Goal: Transaction & Acquisition: Register for event/course

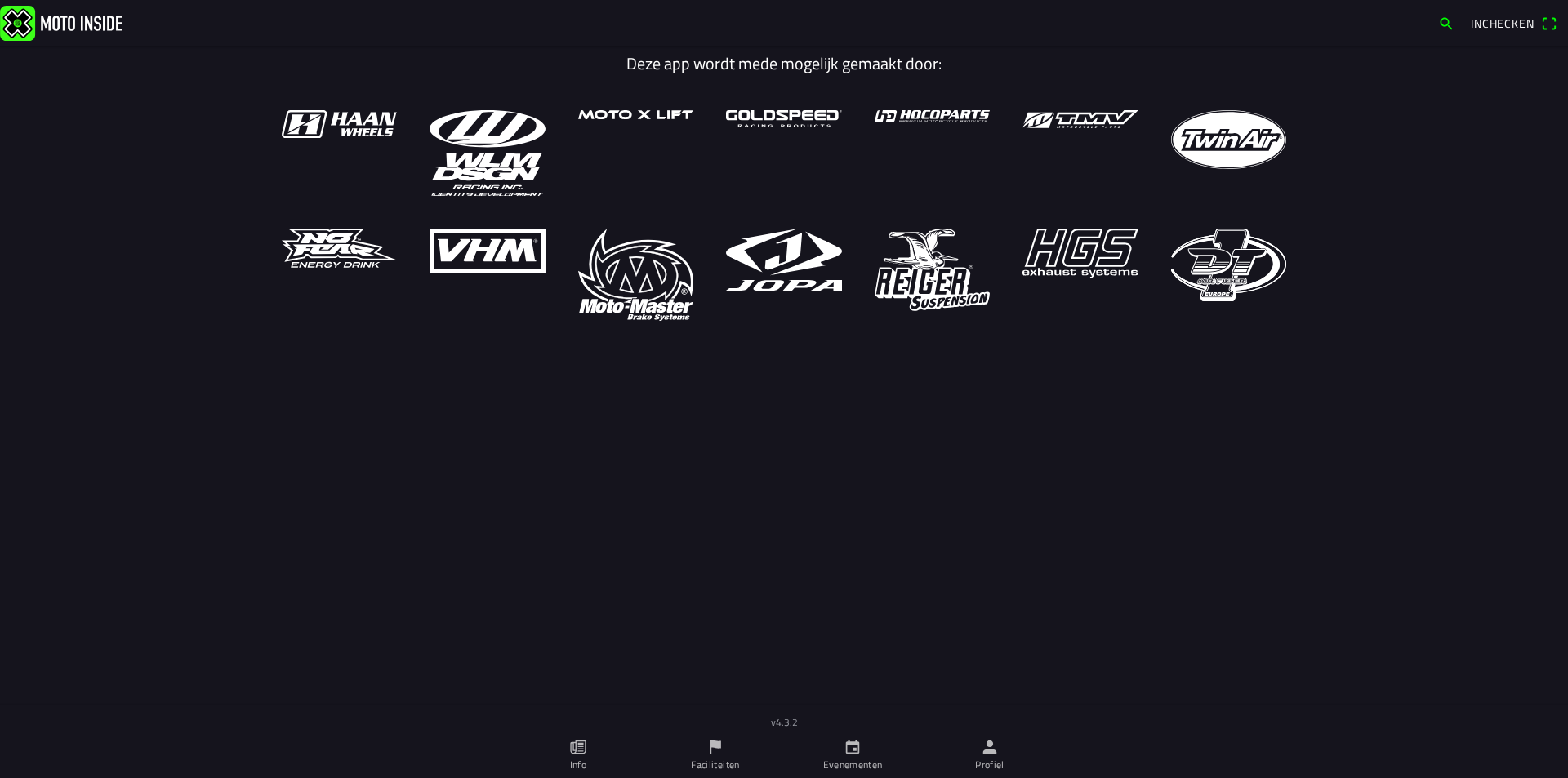
click at [714, 750] on link "Faciliteiten" at bounding box center [715, 755] width 137 height 46
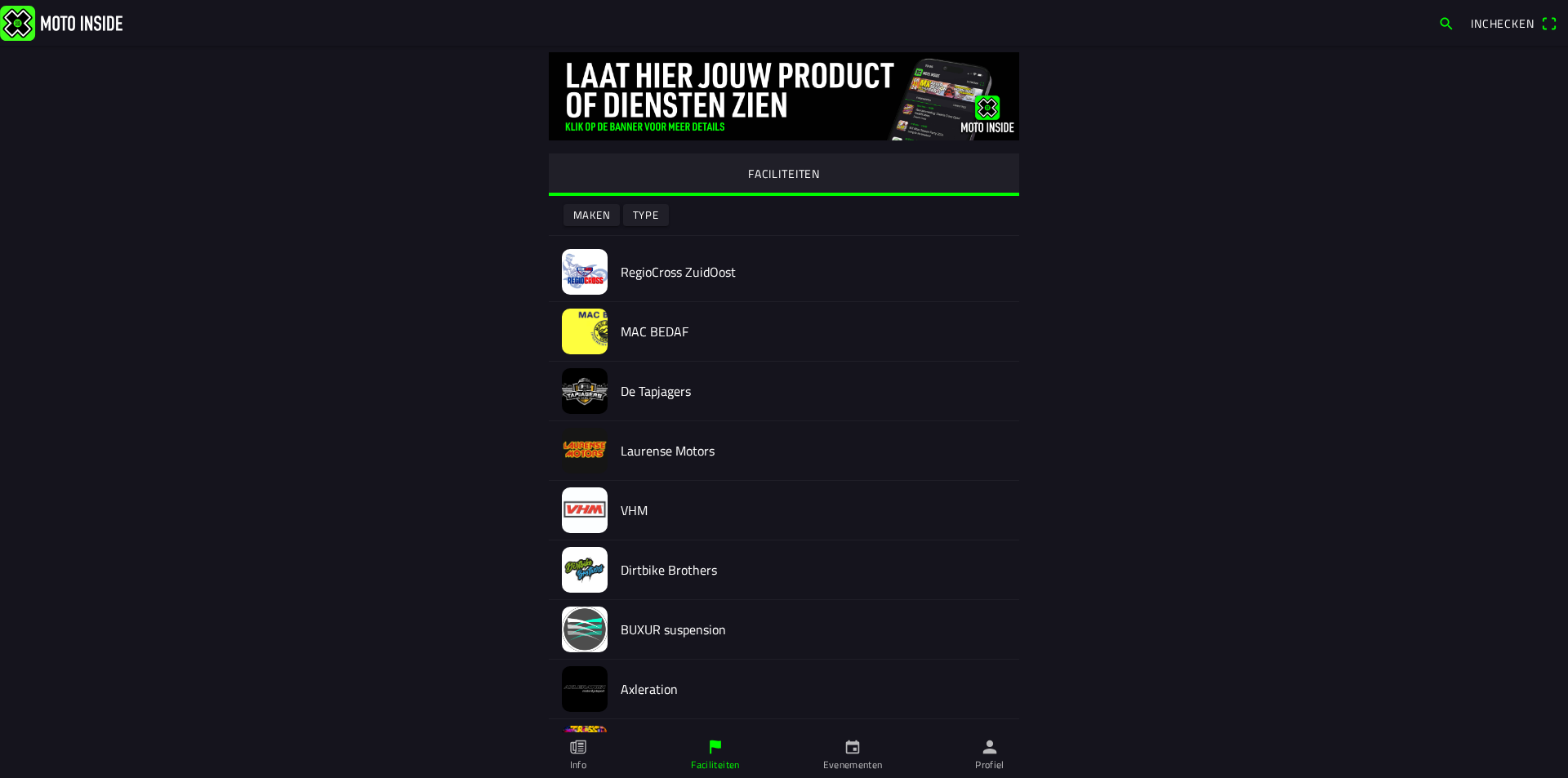
click at [660, 275] on h2 "RegioCross ZuidOost" at bounding box center [813, 272] width 386 height 15
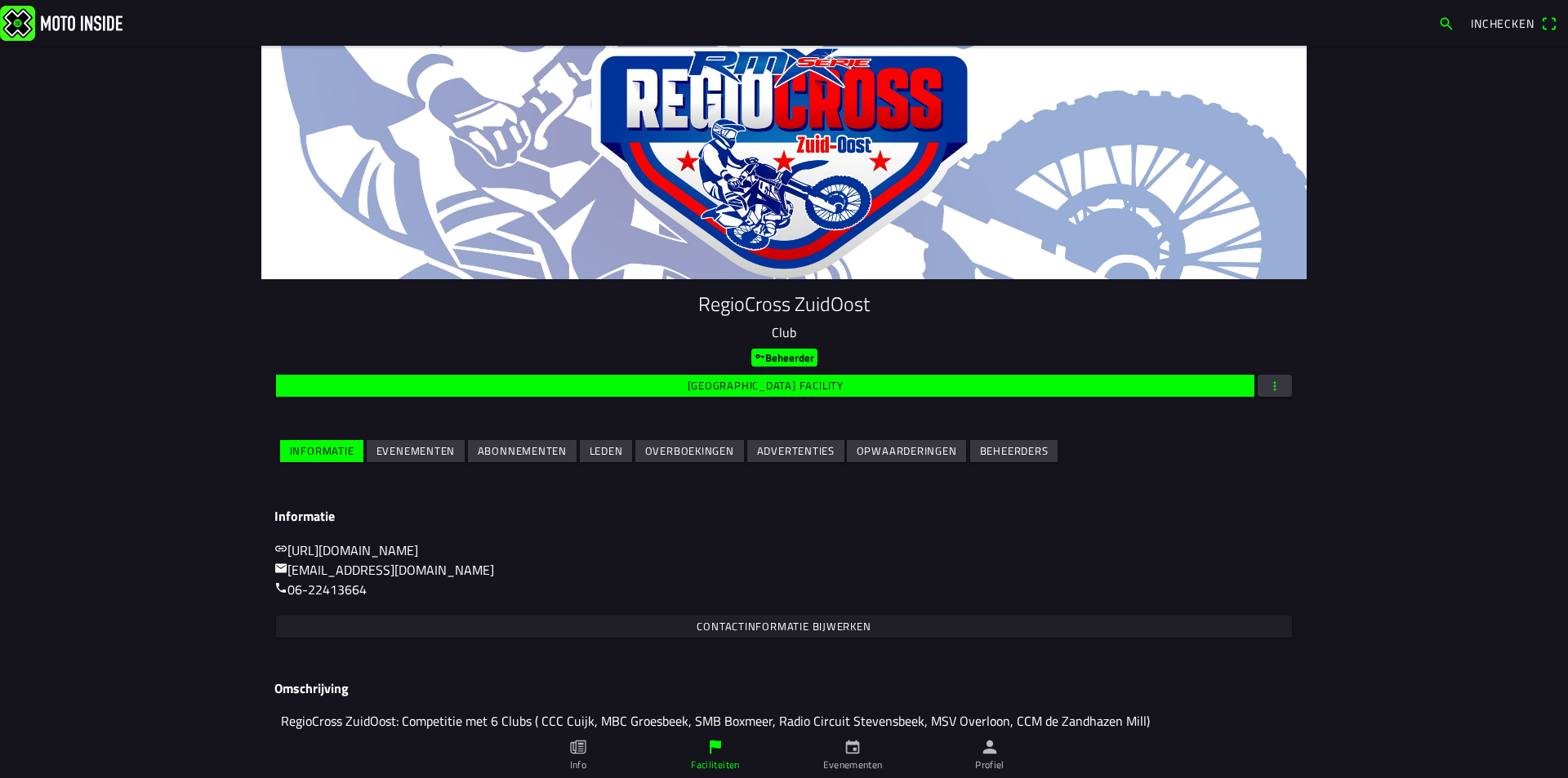
click at [0, 0] on slot "Evenementen" at bounding box center [0, 0] width 0 height 0
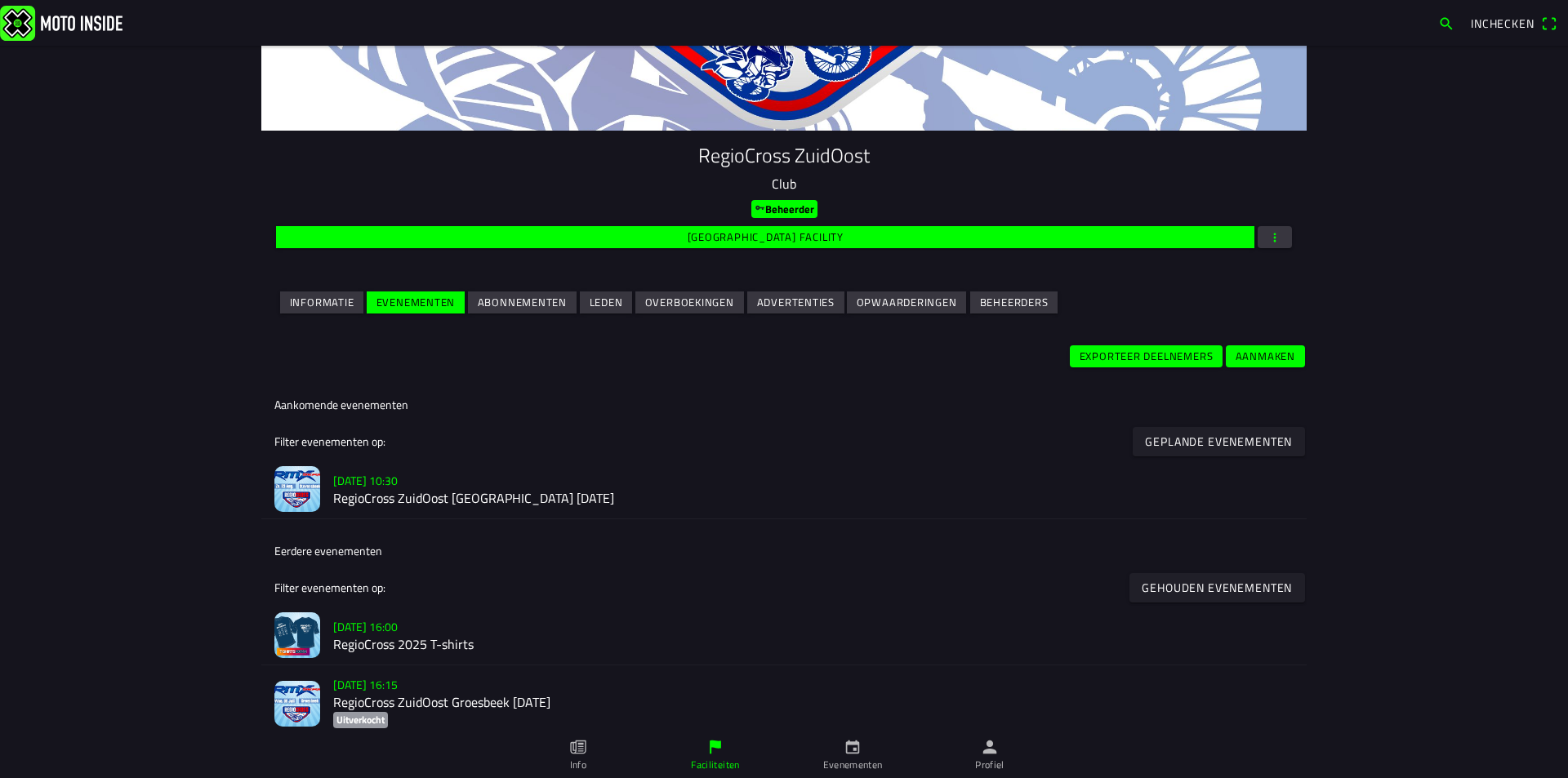
scroll to position [163, 0]
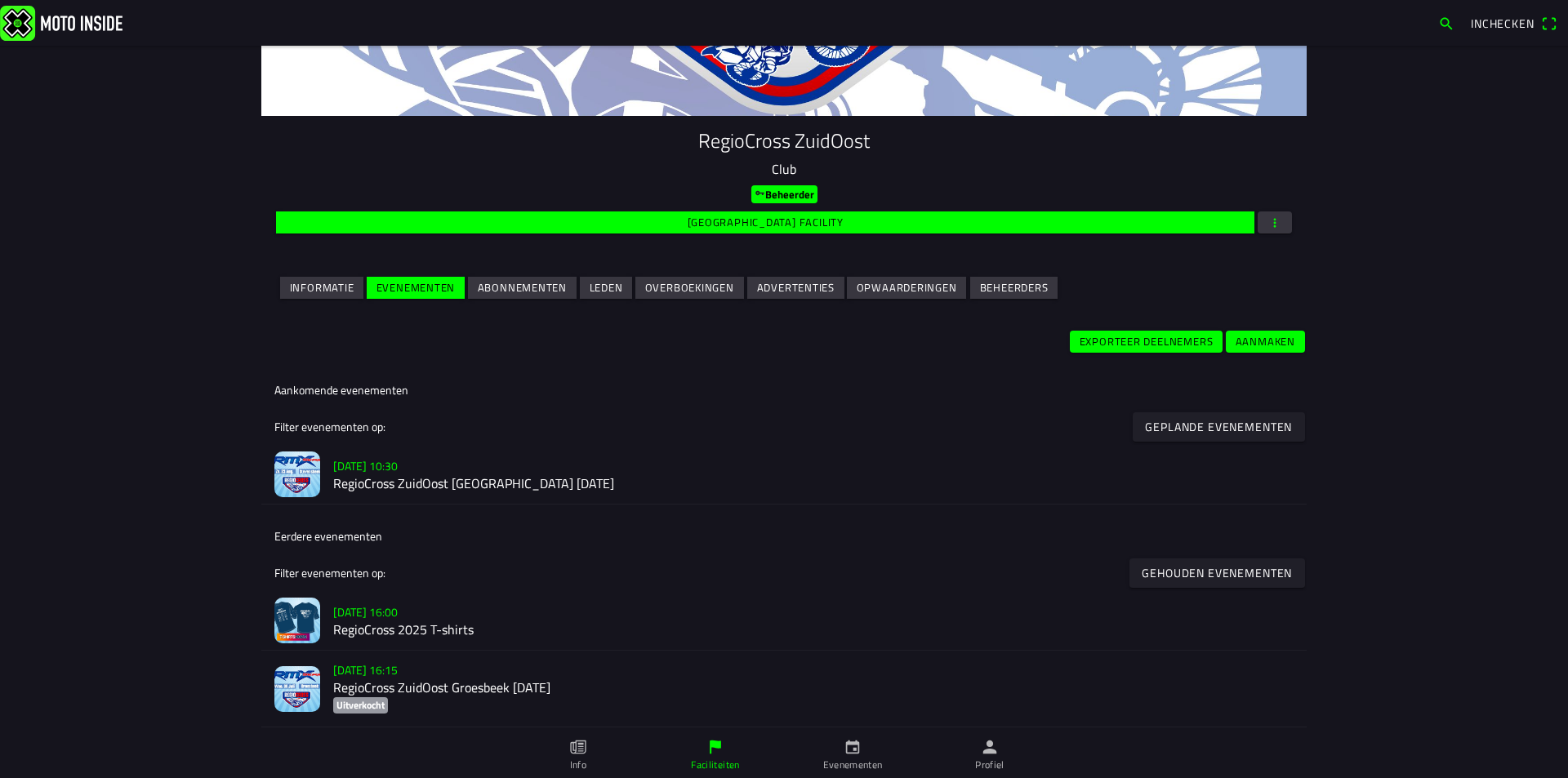
click at [474, 480] on h2 "RegioCross ZuidOost [GEOGRAPHIC_DATA] [DATE]" at bounding box center [813, 484] width 960 height 15
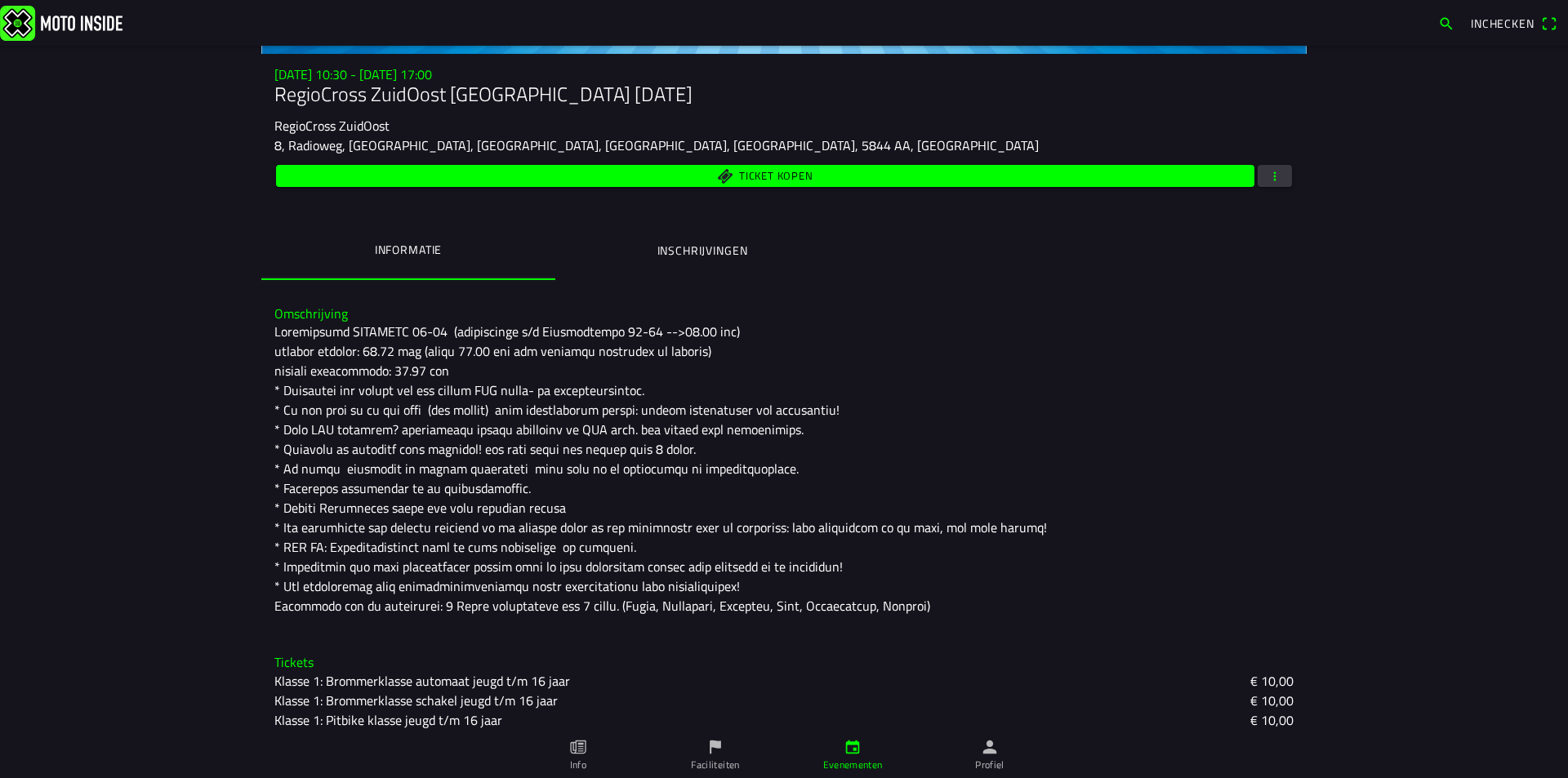
scroll to position [82, 0]
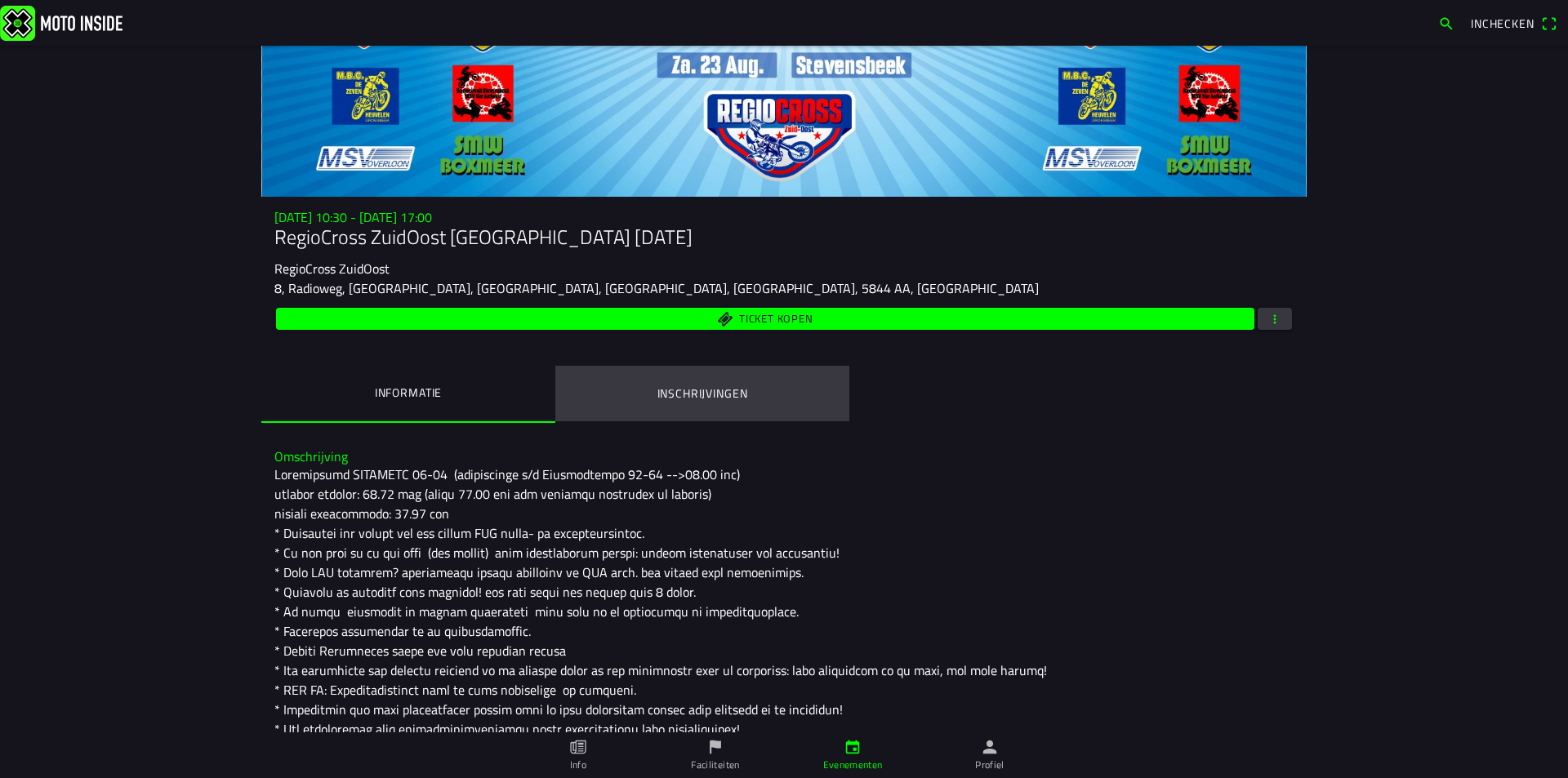
click at [716, 398] on ion-label "Inschrijvingen" at bounding box center [702, 394] width 90 height 18
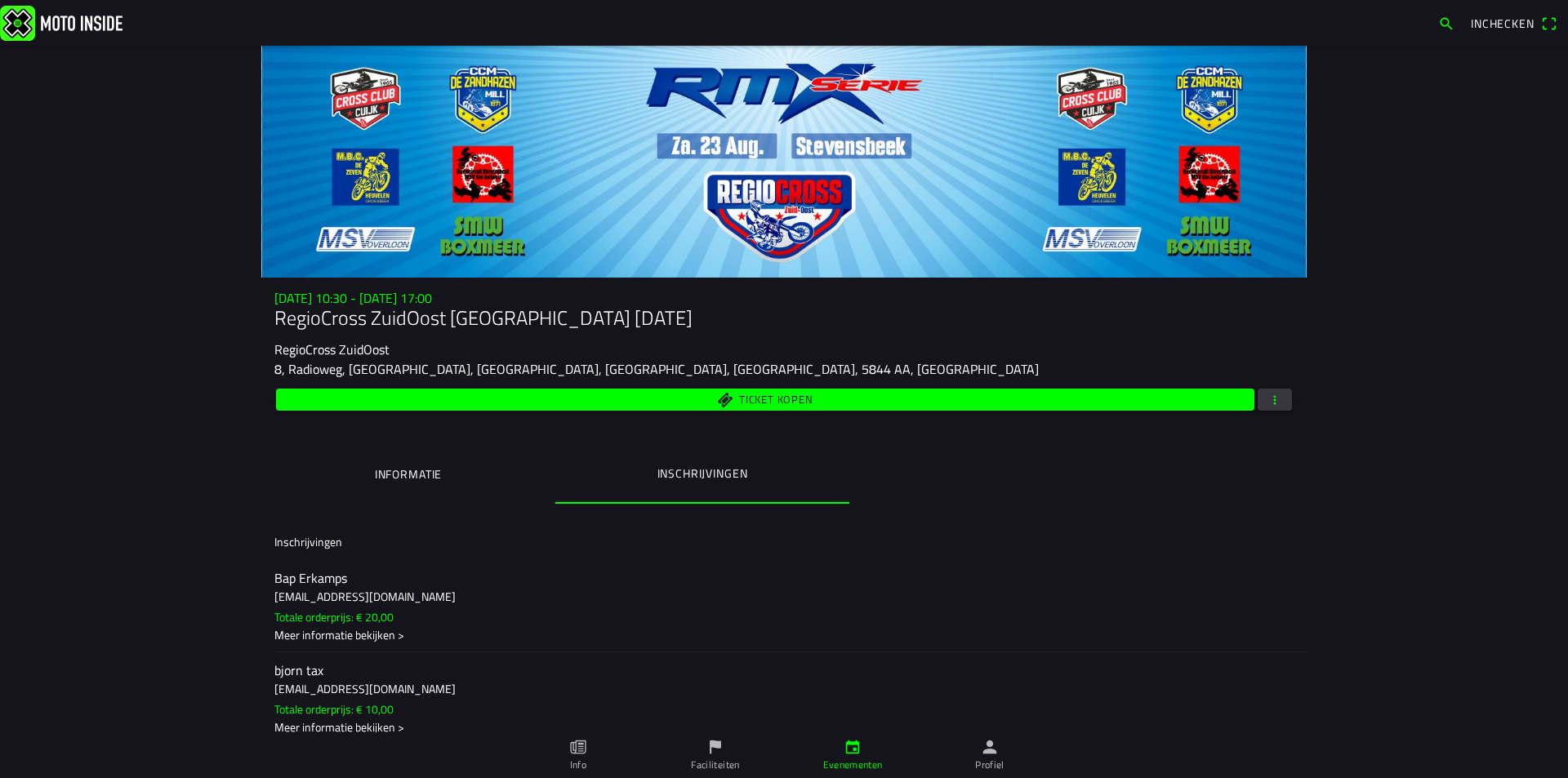
scroll to position [0, 0]
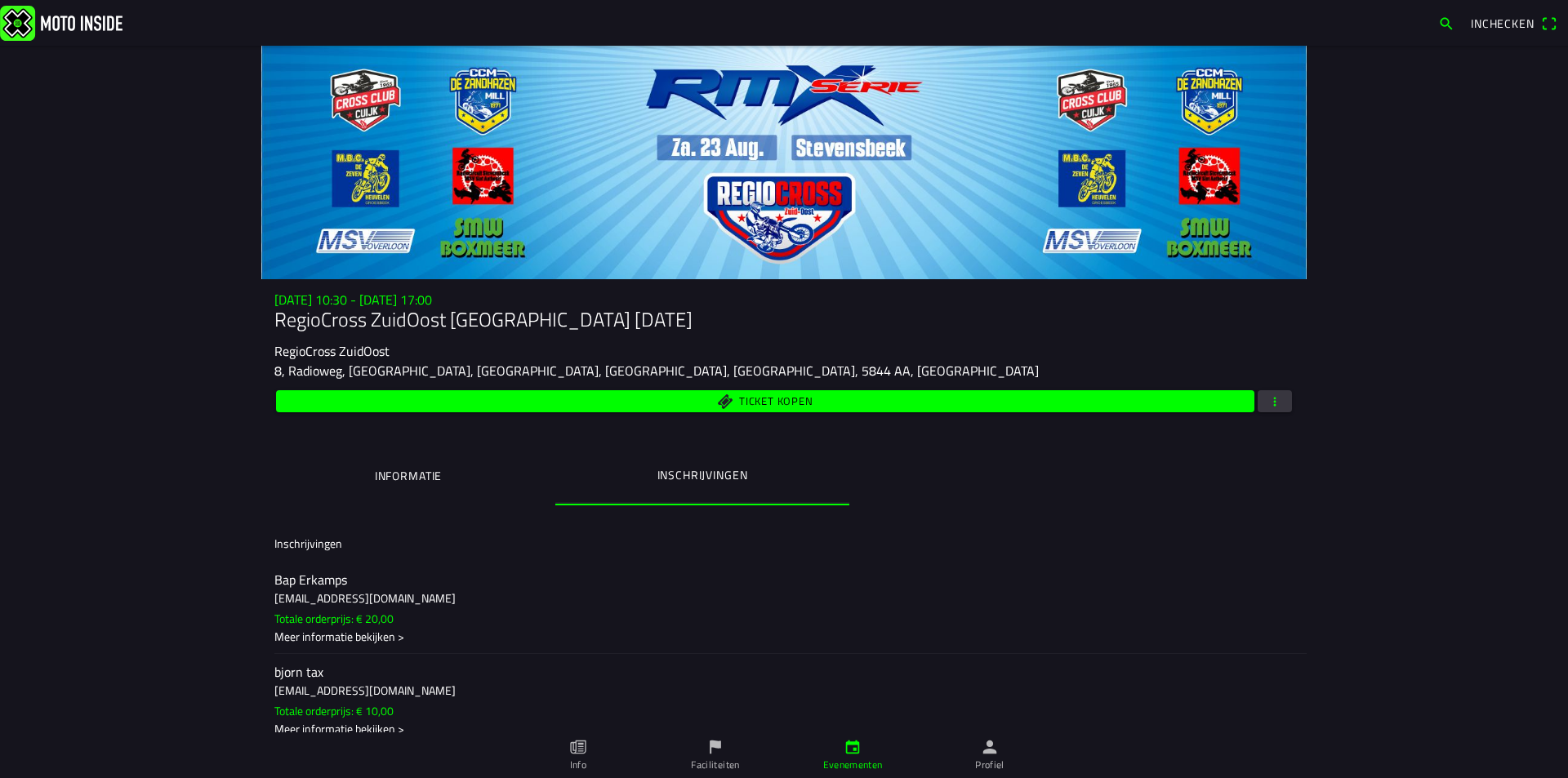
click at [1273, 403] on span "button" at bounding box center [1274, 401] width 14 height 22
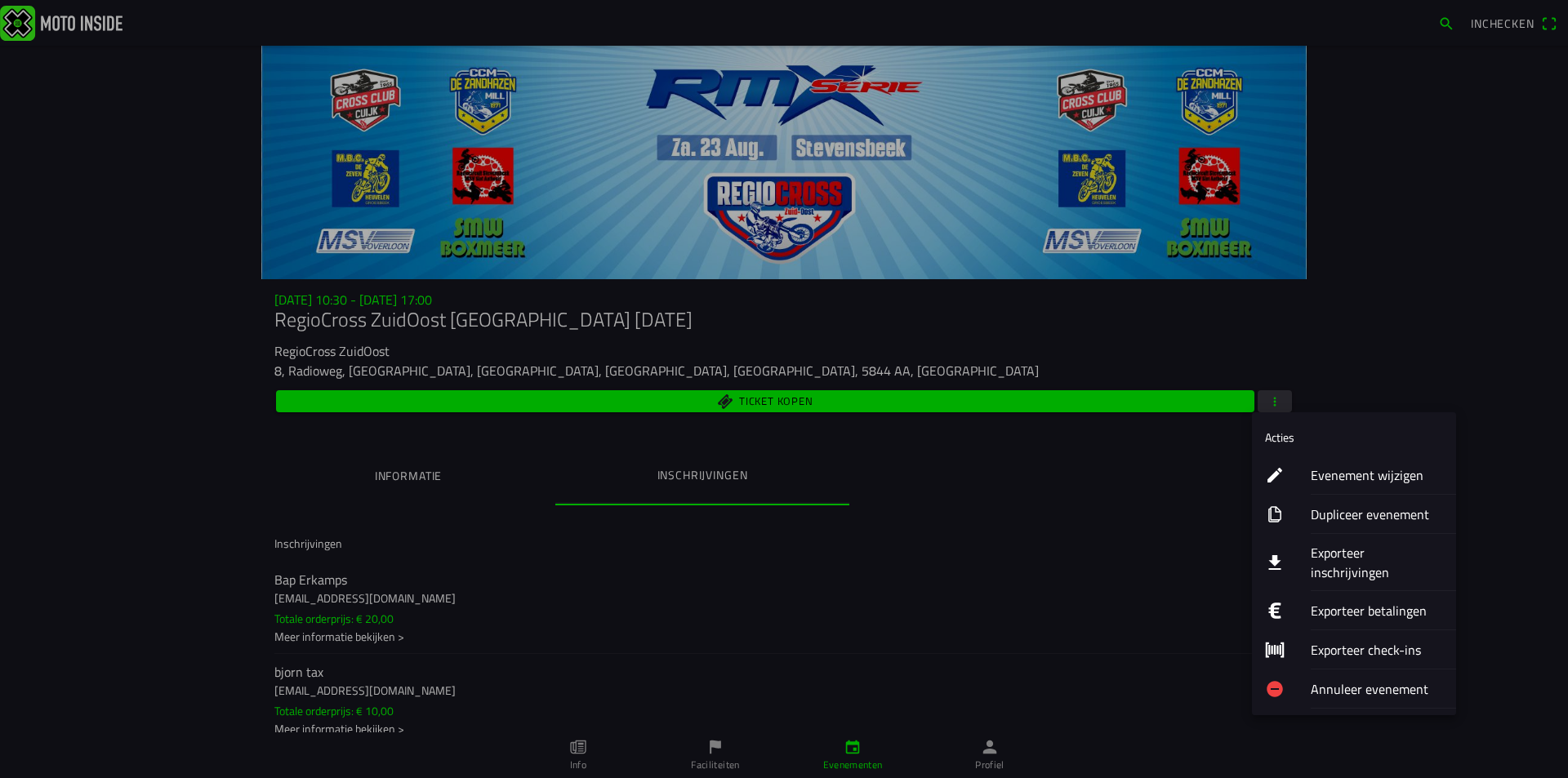
click at [1328, 474] on ion-label "Evenement wijzigen" at bounding box center [1376, 475] width 132 height 20
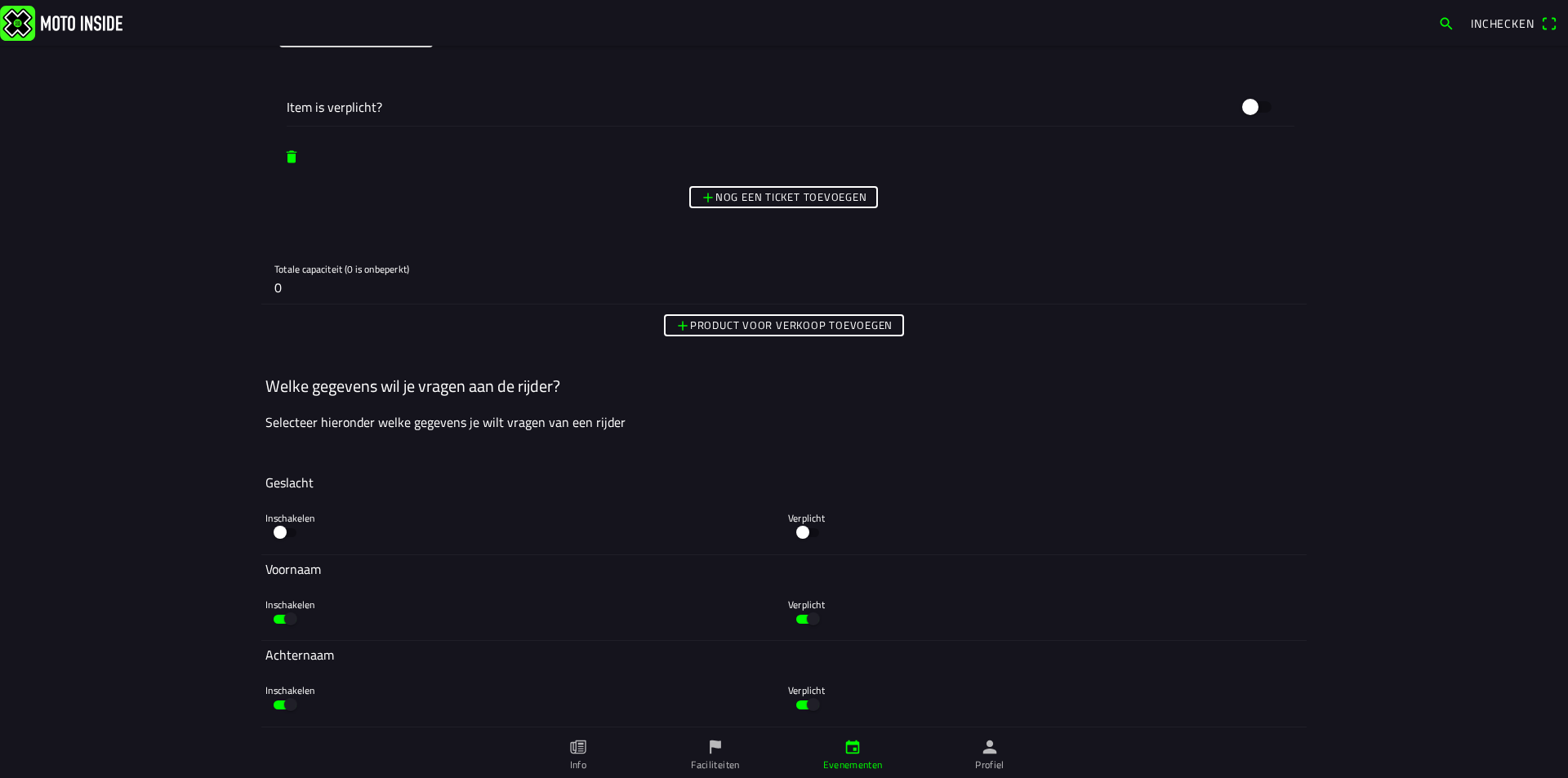
scroll to position [6698, 0]
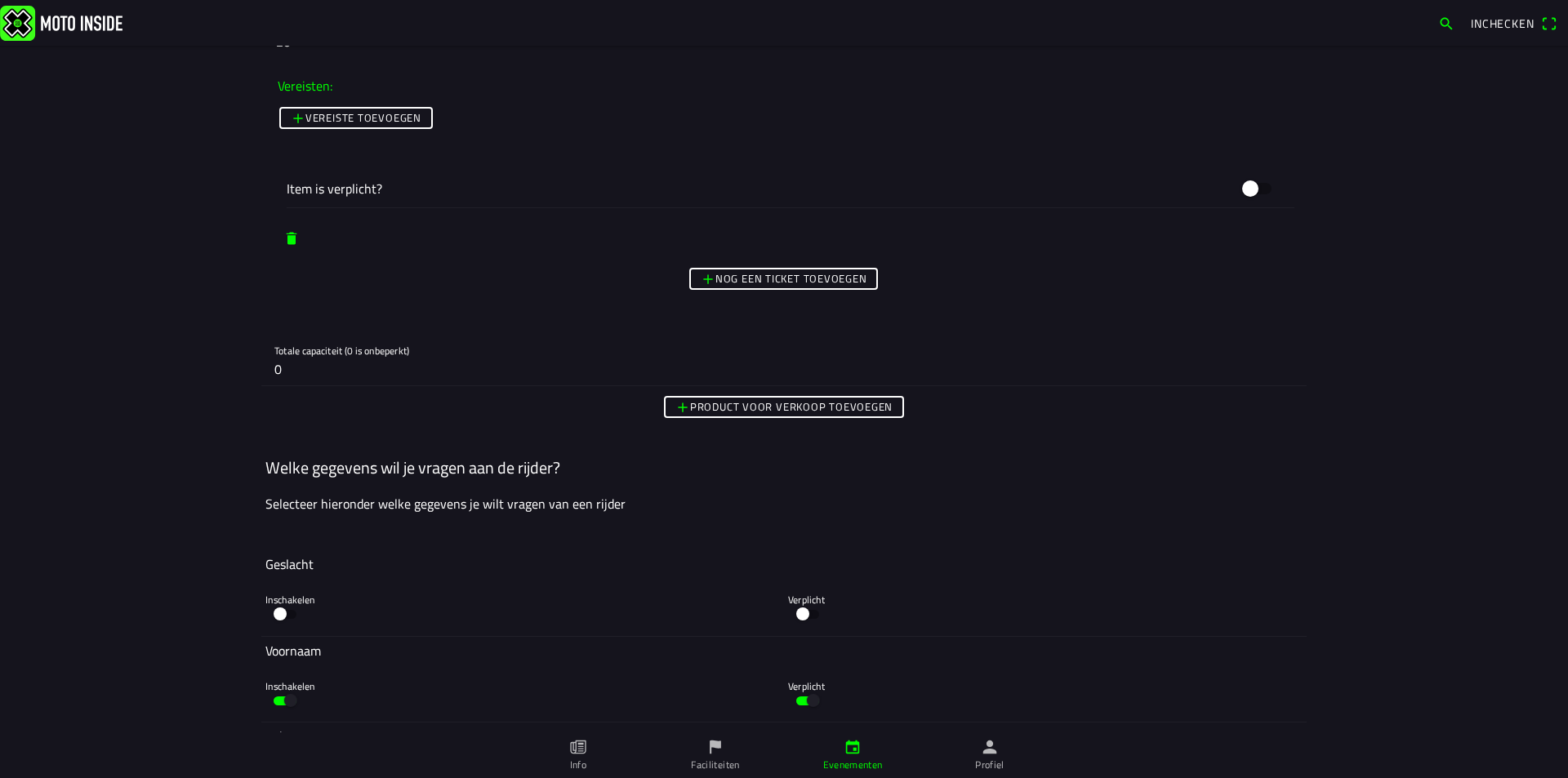
click at [0, 0] on slot "Product voor verkoop toevoegen" at bounding box center [0, 0] width 0 height 0
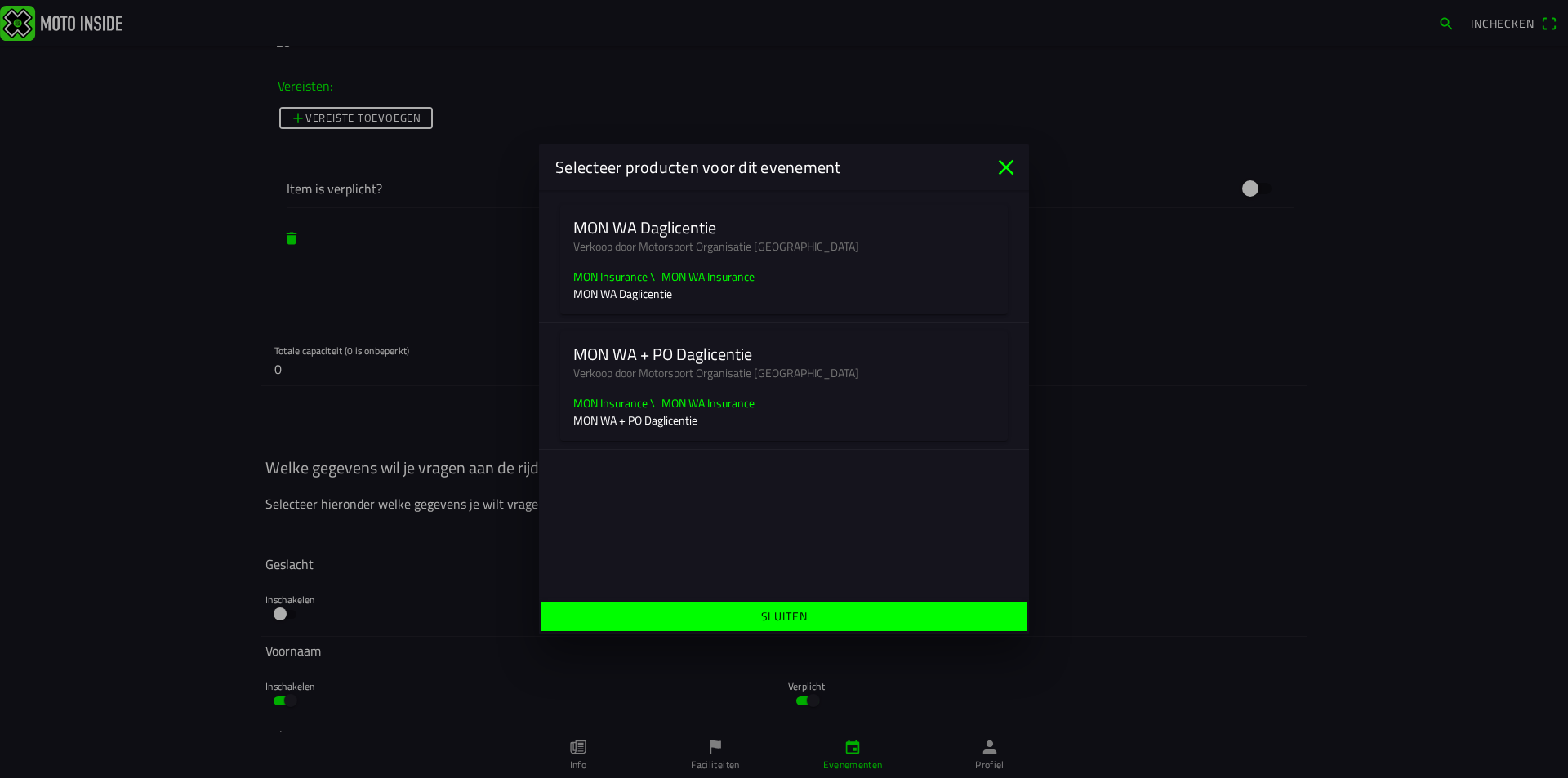
click at [0, 0] on slot "MON Insurance \ MON WA Insurance" at bounding box center [0, 0] width 0 height 0
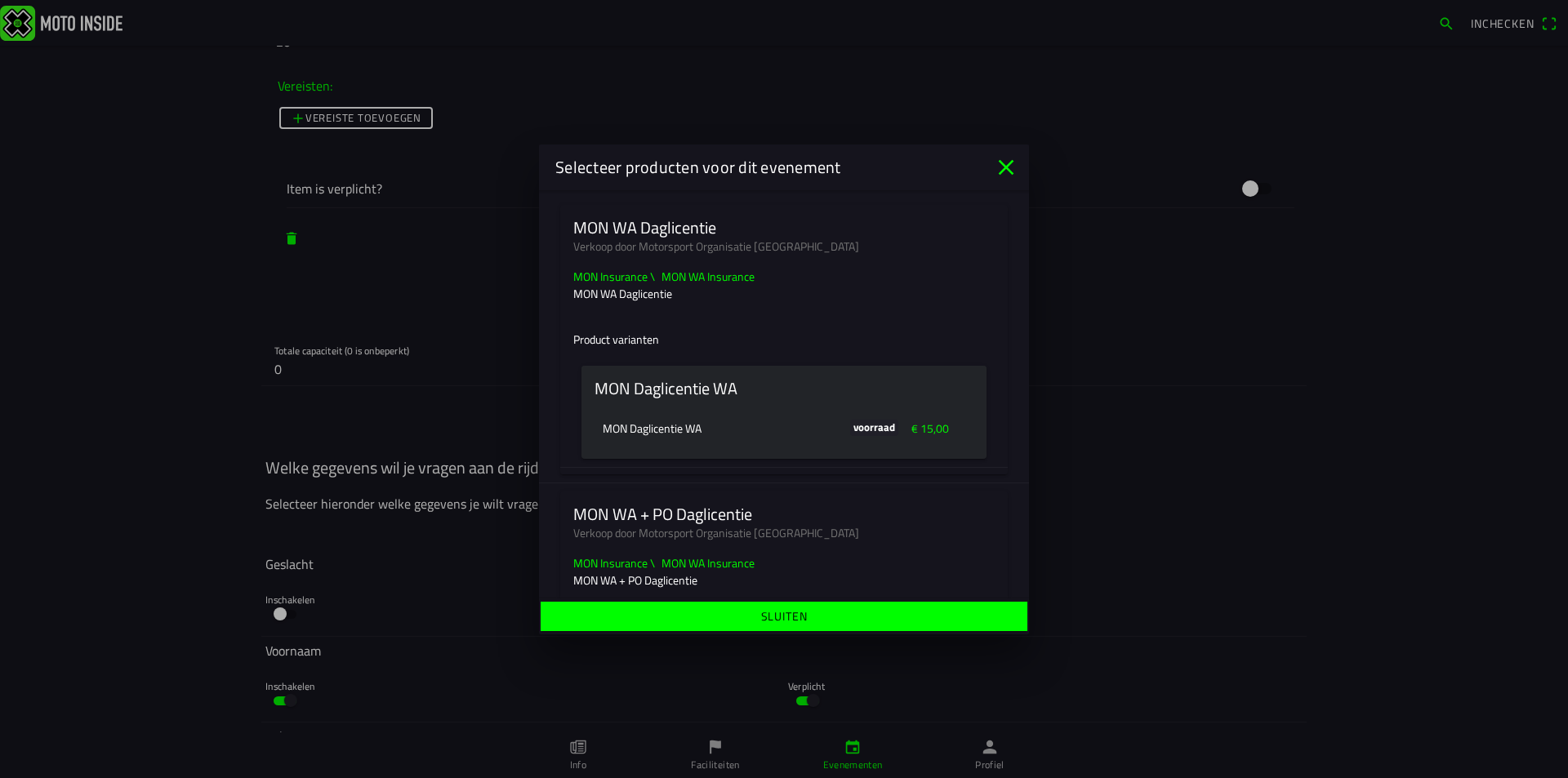
click at [792, 623] on ion-label "Sluiten" at bounding box center [784, 616] width 47 height 17
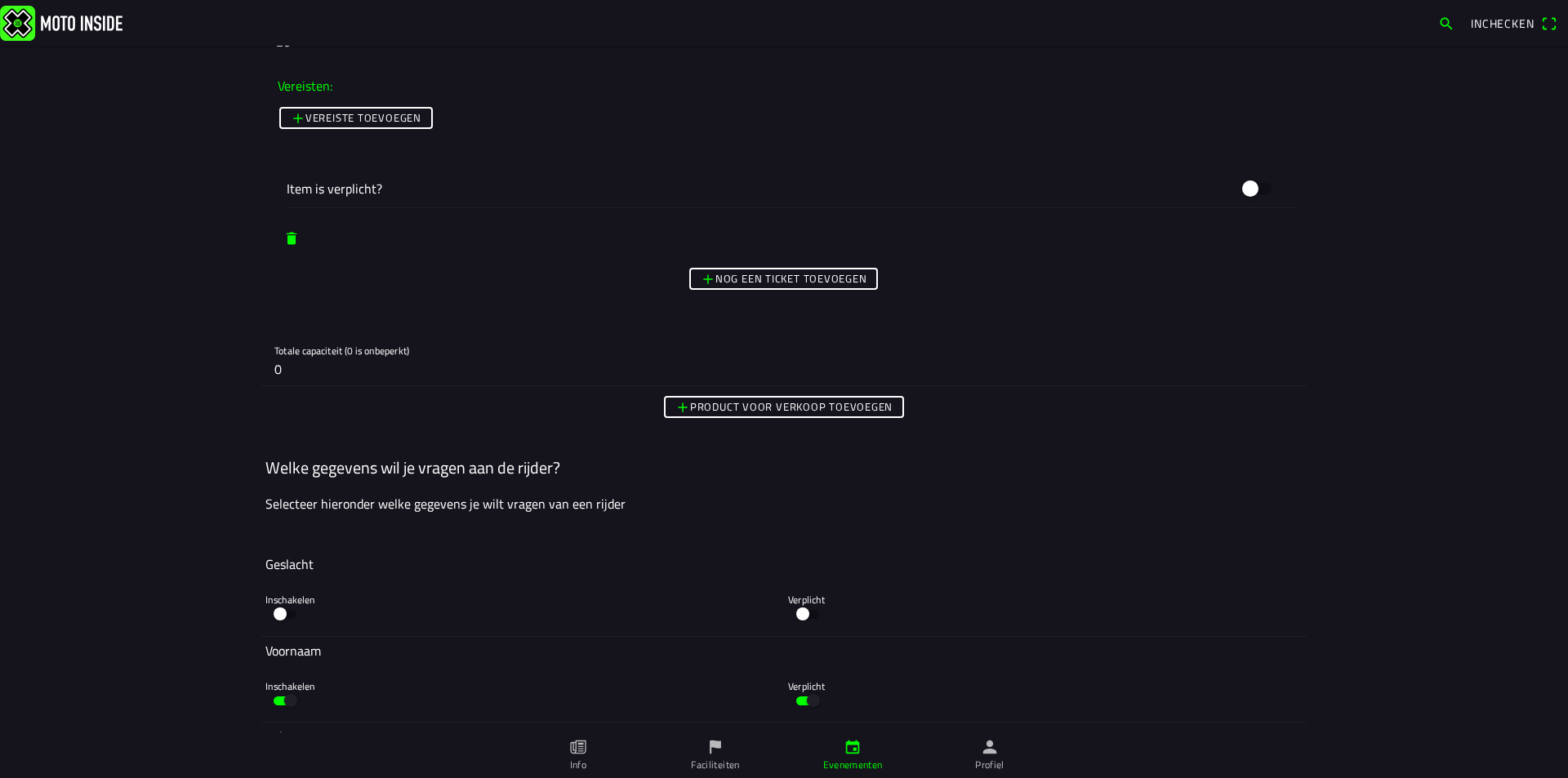
click at [0, 0] on slot "Product voor verkoop toevoegen" at bounding box center [0, 0] width 0 height 0
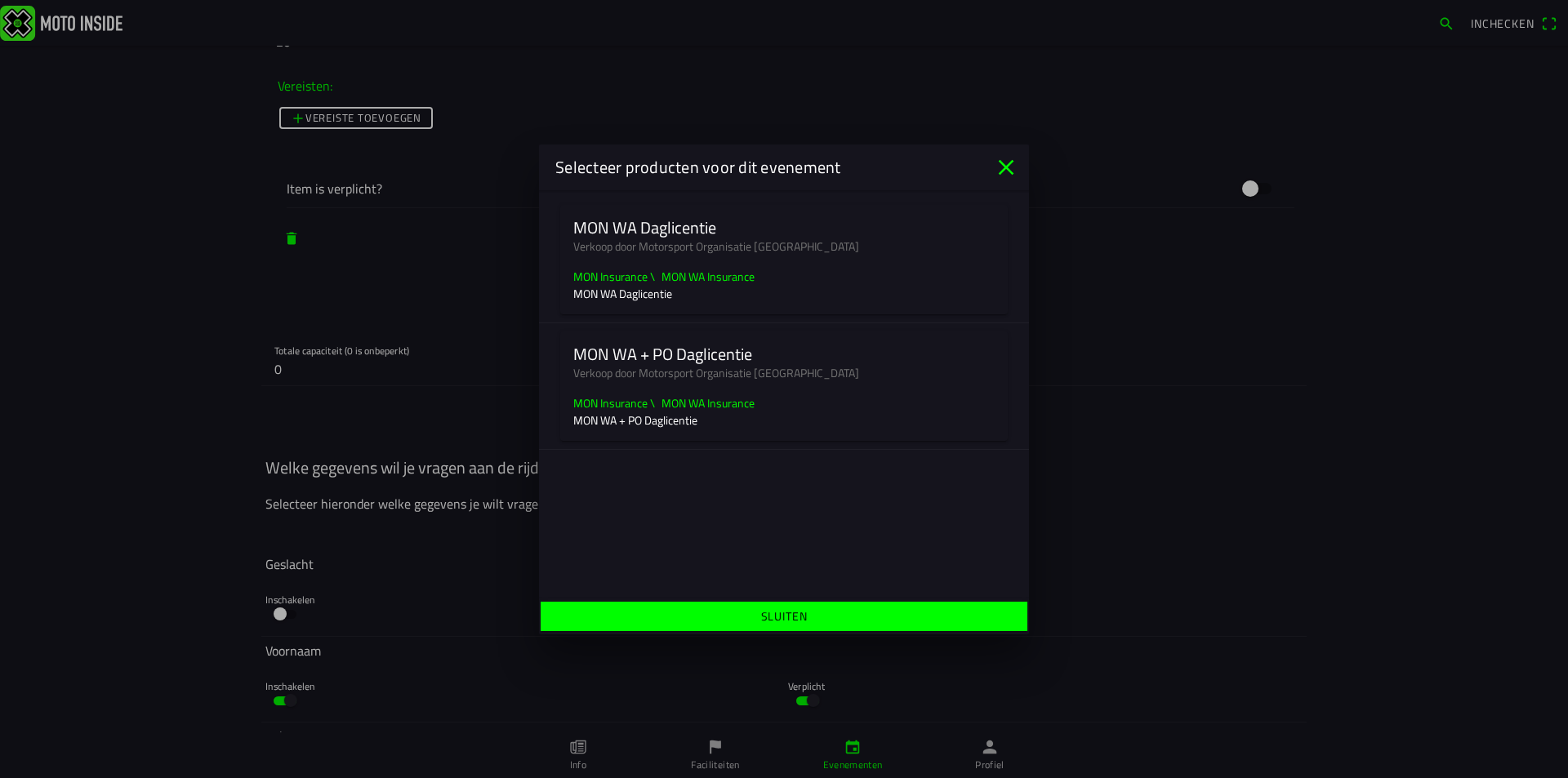
click at [0, 0] on slot "MON WA Daglicentie" at bounding box center [0, 0] width 0 height 0
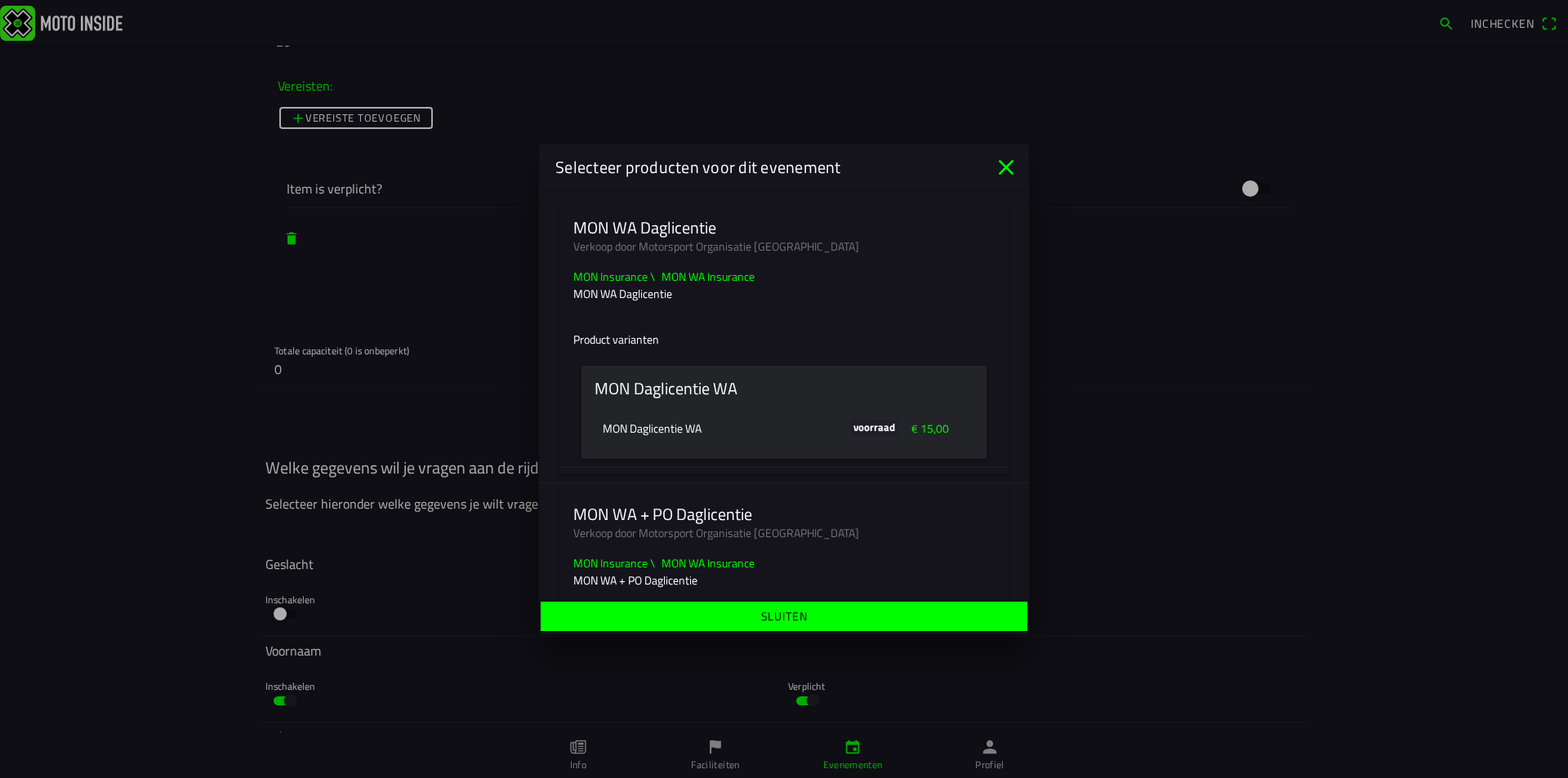
scroll to position [18, 0]
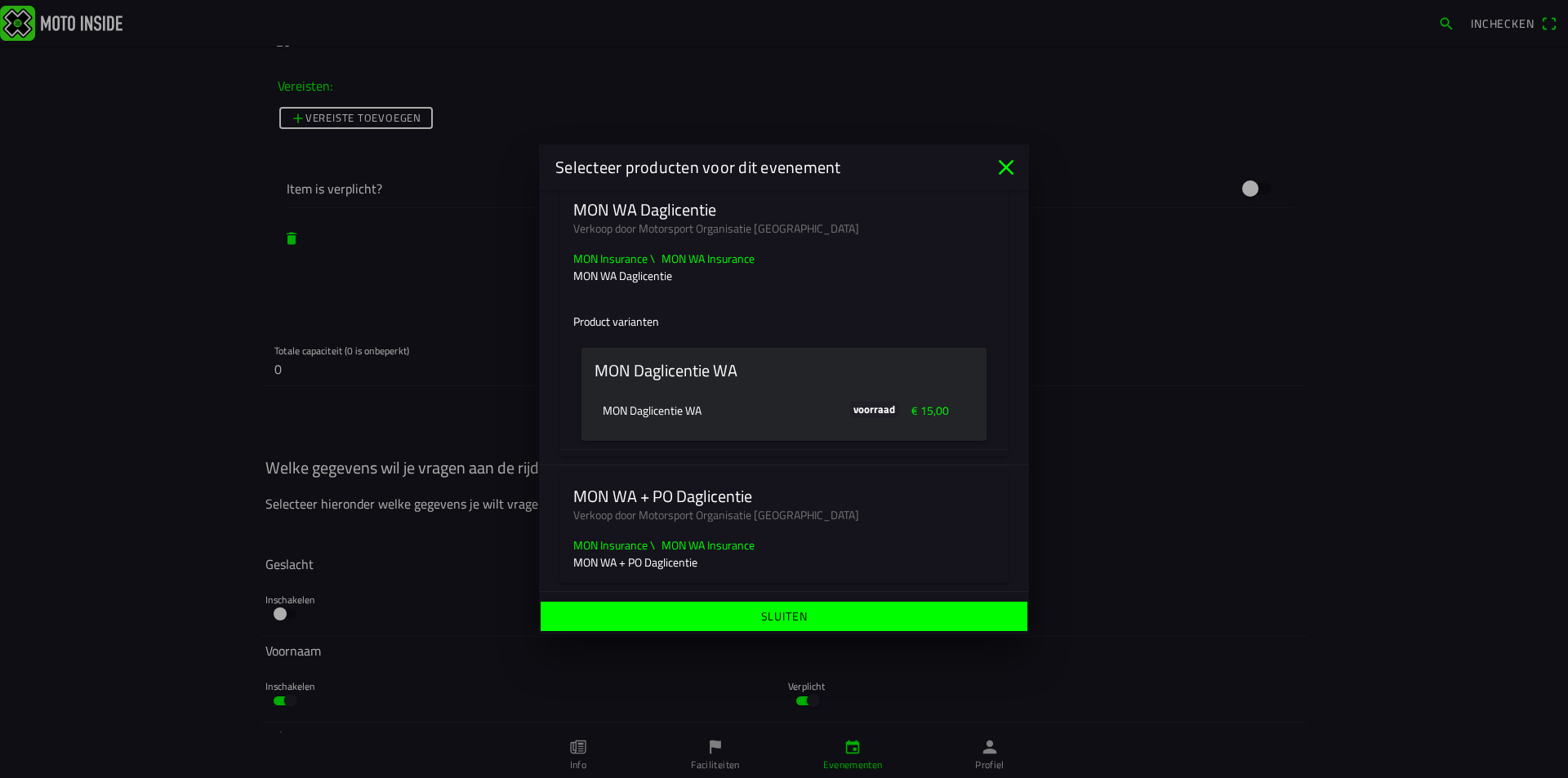
click at [748, 398] on ion-col "MON Daglicentie WA" at bounding box center [722, 412] width 247 height 29
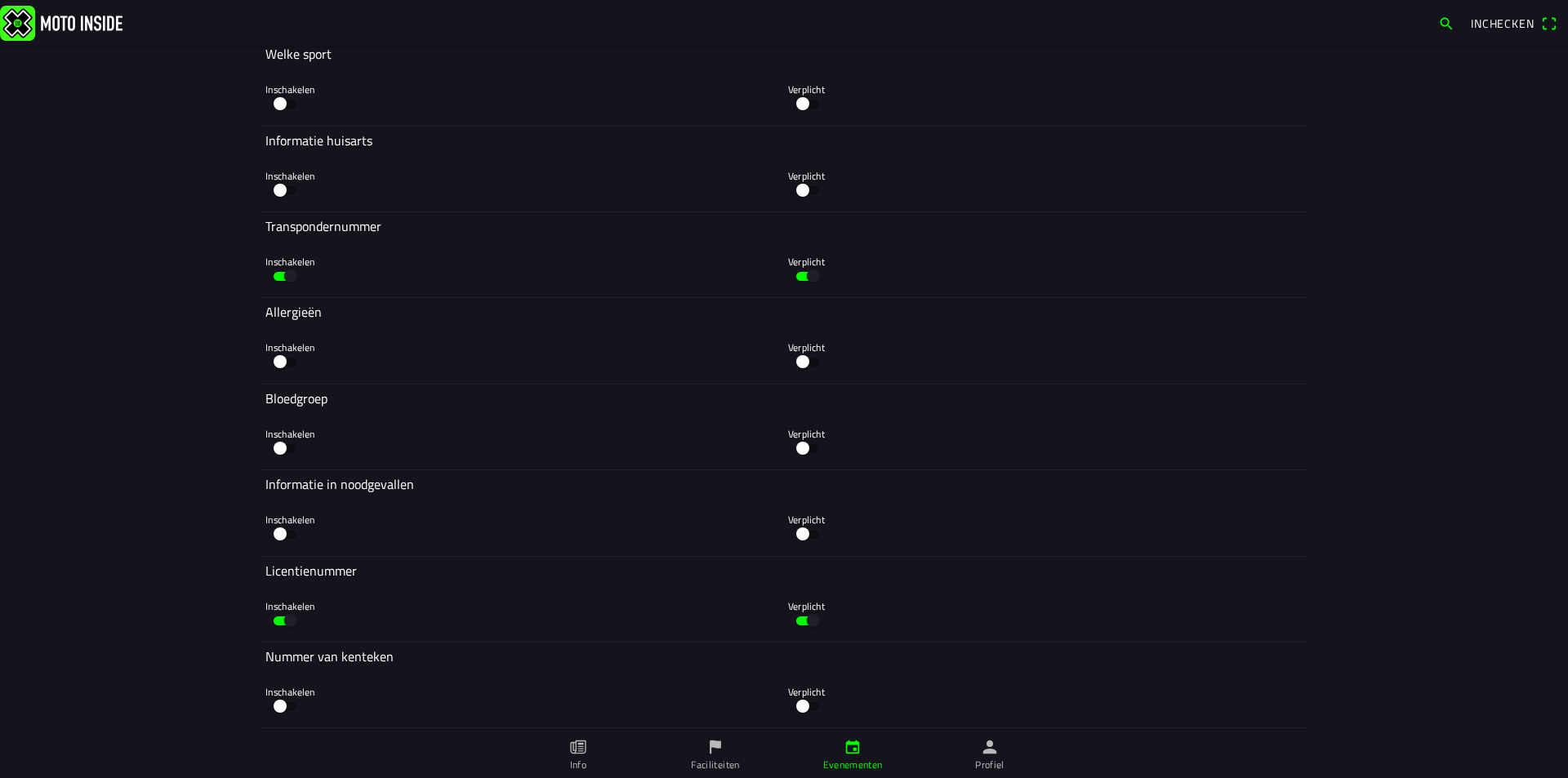
scroll to position [9228, 0]
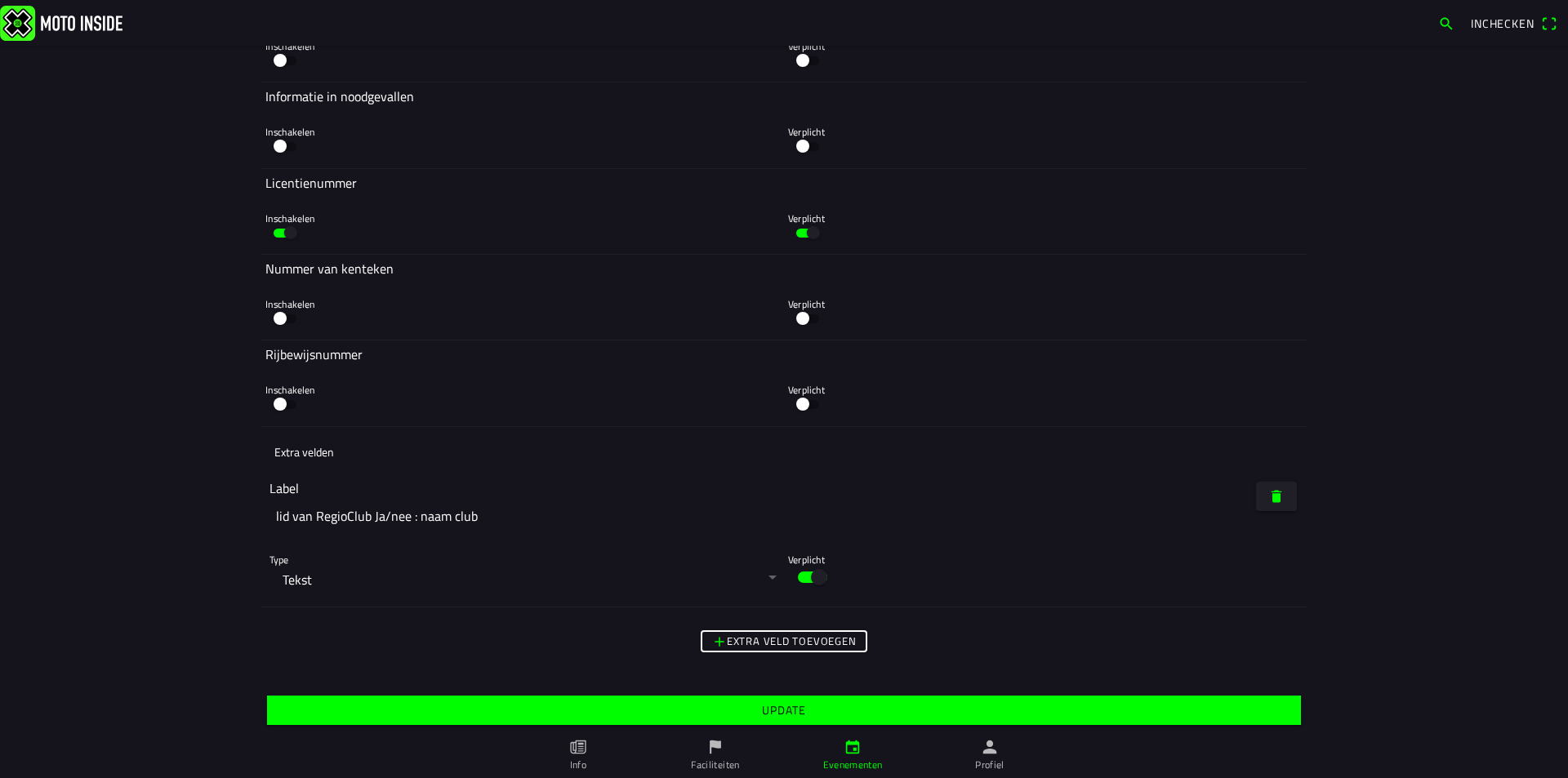
click at [0, 0] on slot "Update" at bounding box center [0, 0] width 0 height 0
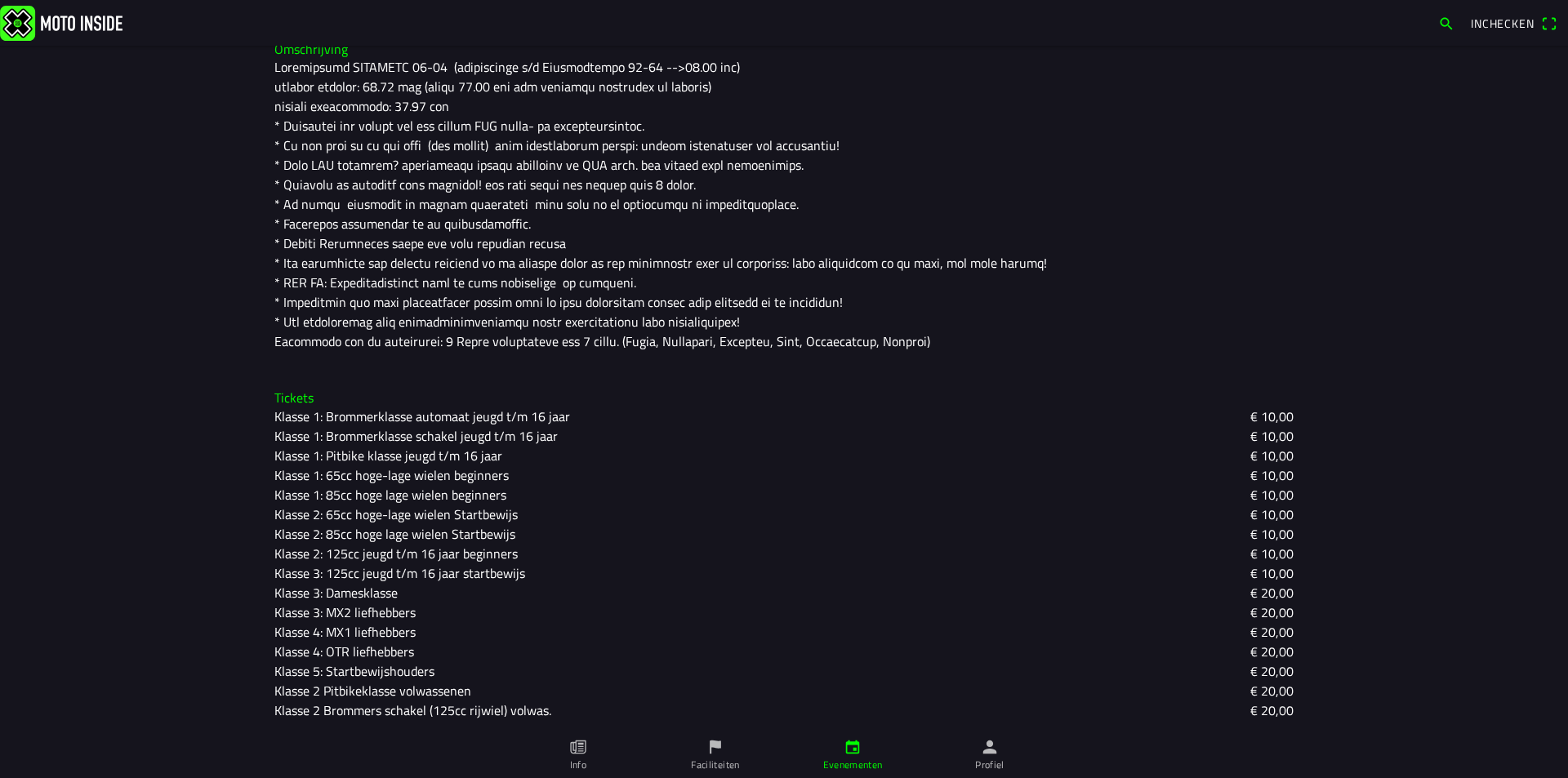
scroll to position [491, 0]
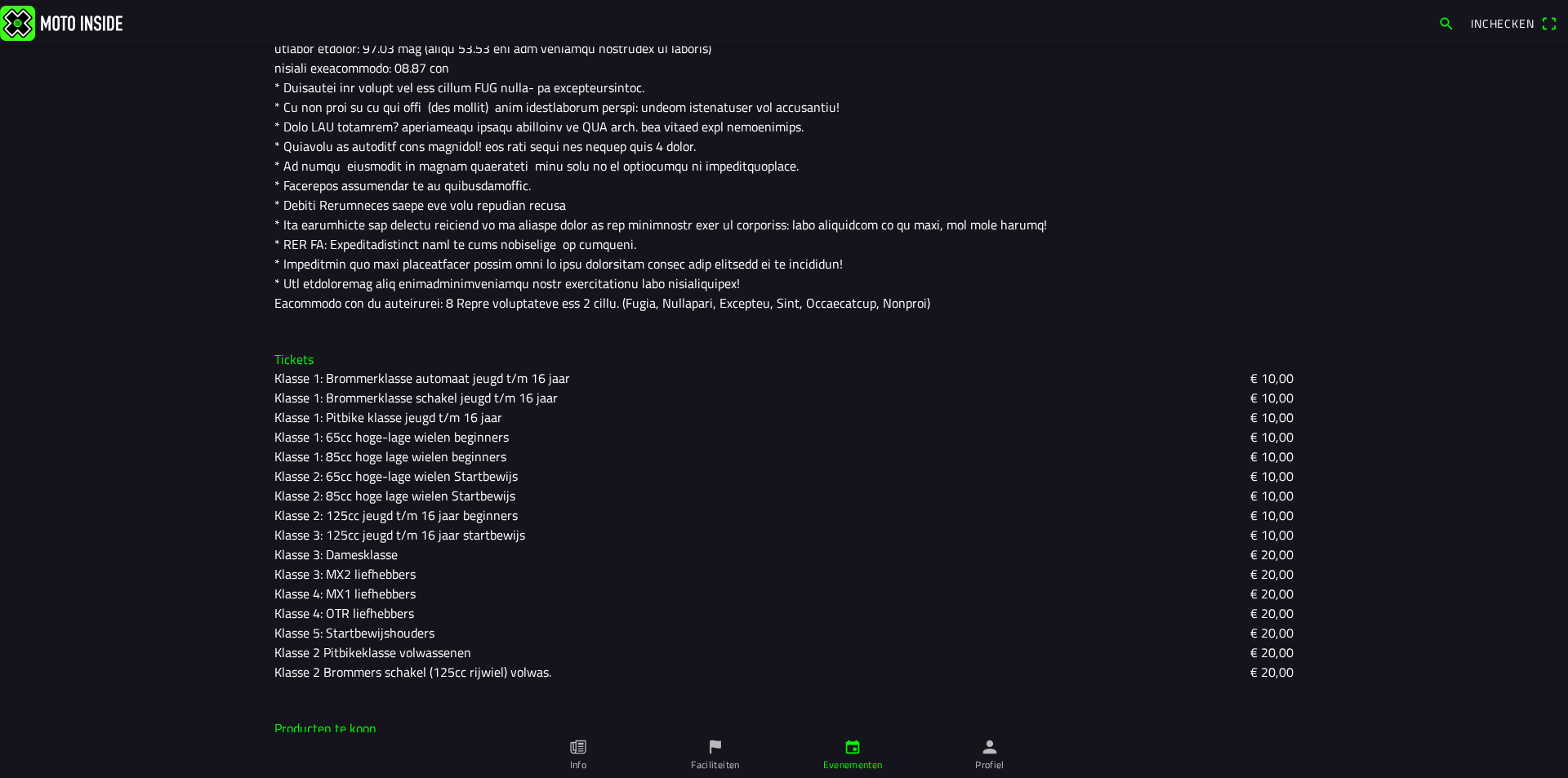
scroll to position [565, 0]
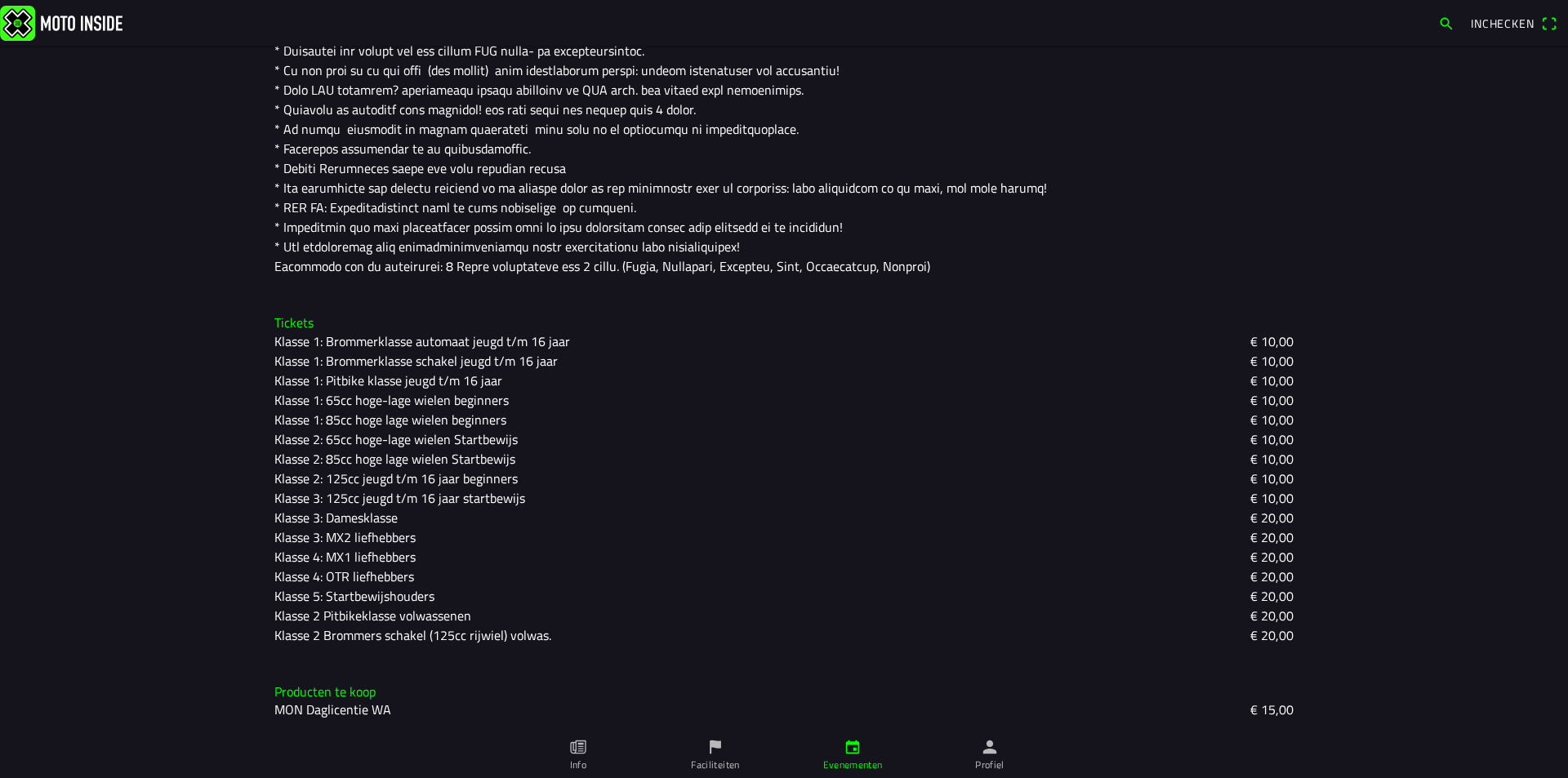
click at [985, 759] on ion-label "Profiel" at bounding box center [989, 765] width 30 height 14
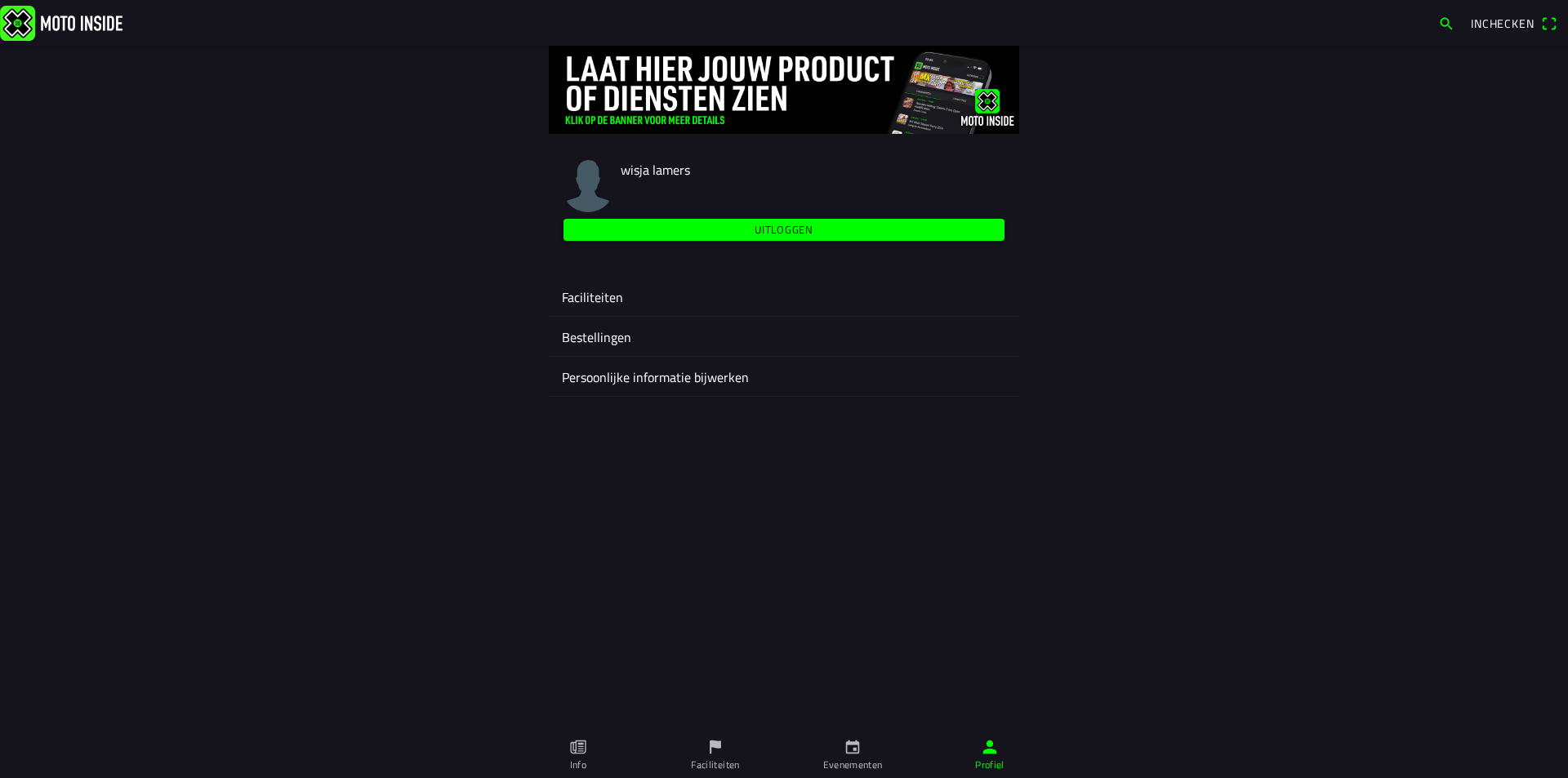
click at [712, 764] on ion-label "Faciliteiten" at bounding box center [715, 765] width 48 height 14
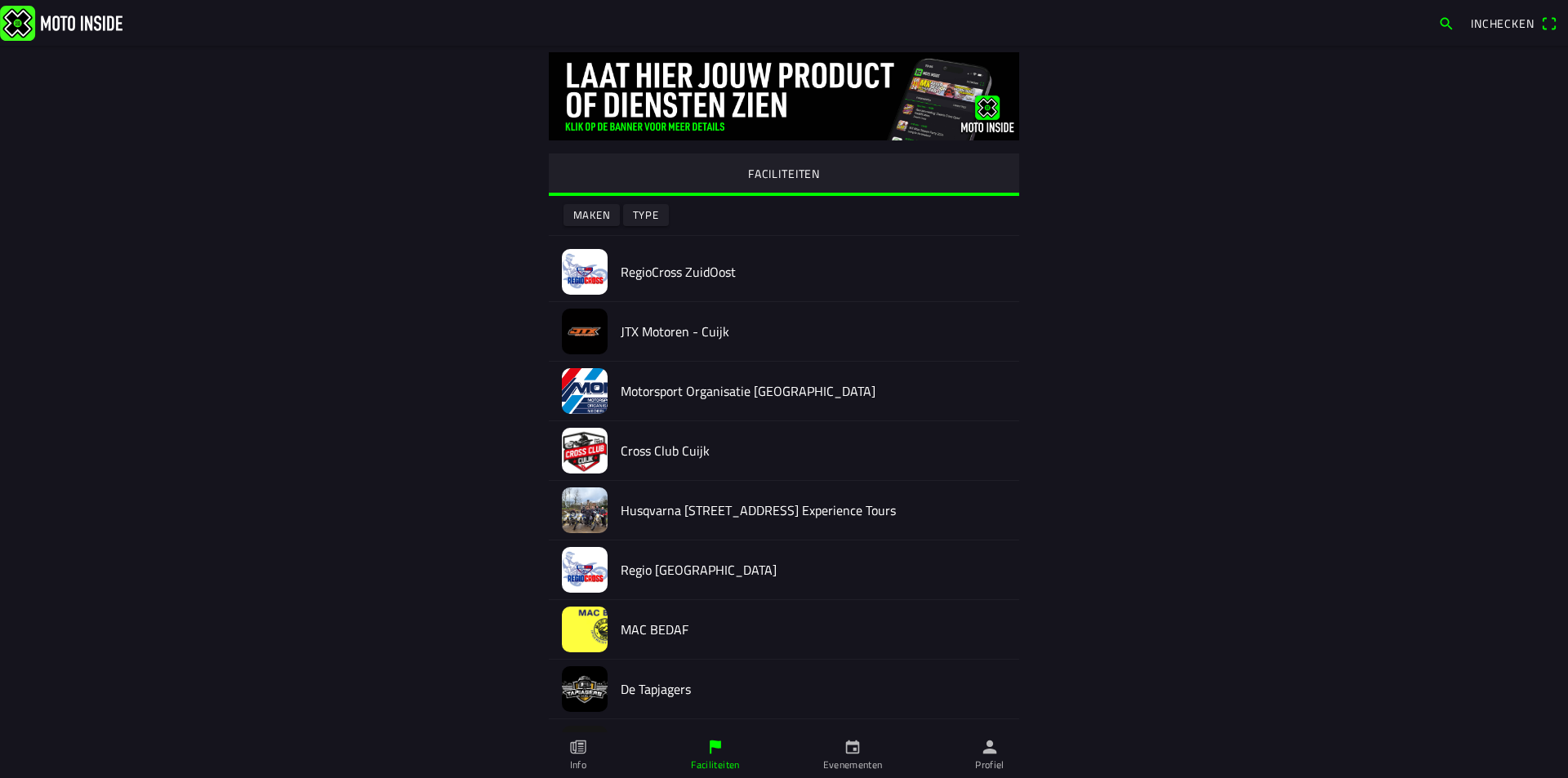
click at [673, 276] on h2 "RegioCross ZuidOost" at bounding box center [813, 272] width 386 height 15
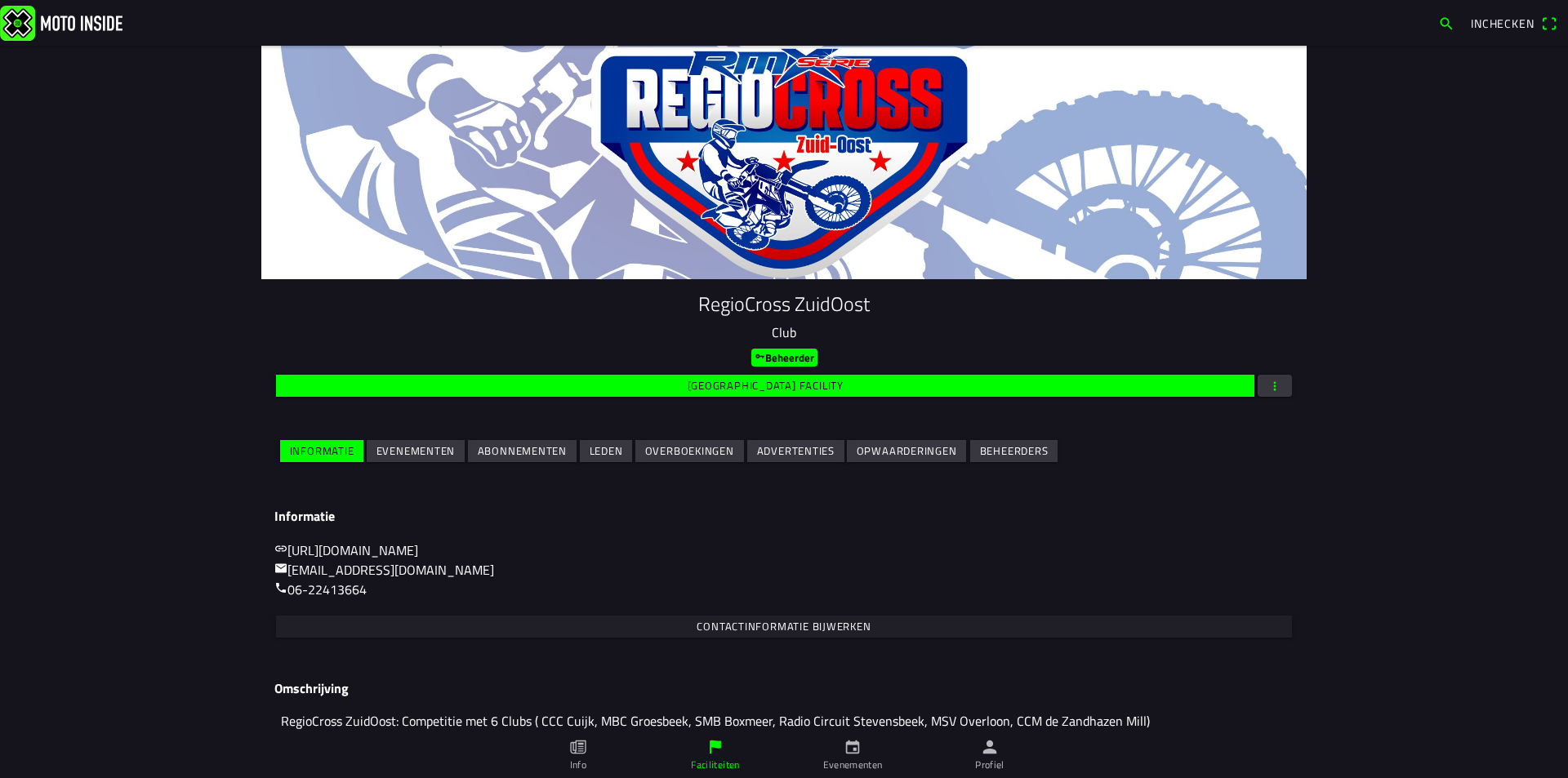
click at [0, 0] on slot "Beheerders" at bounding box center [0, 0] width 0 height 0
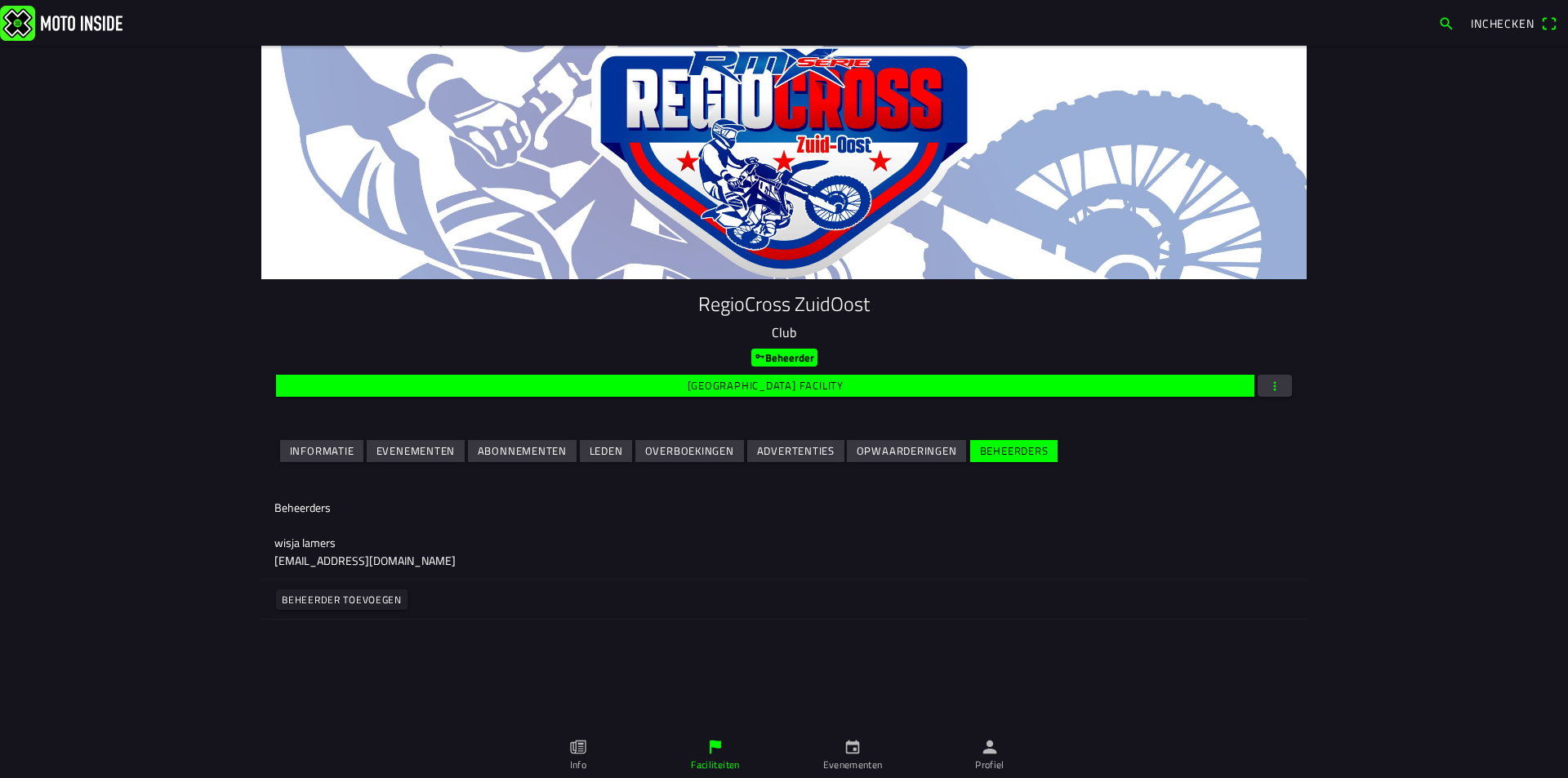
click at [0, 0] on slot "Beheerder toevoegen" at bounding box center [0, 0] width 0 height 0
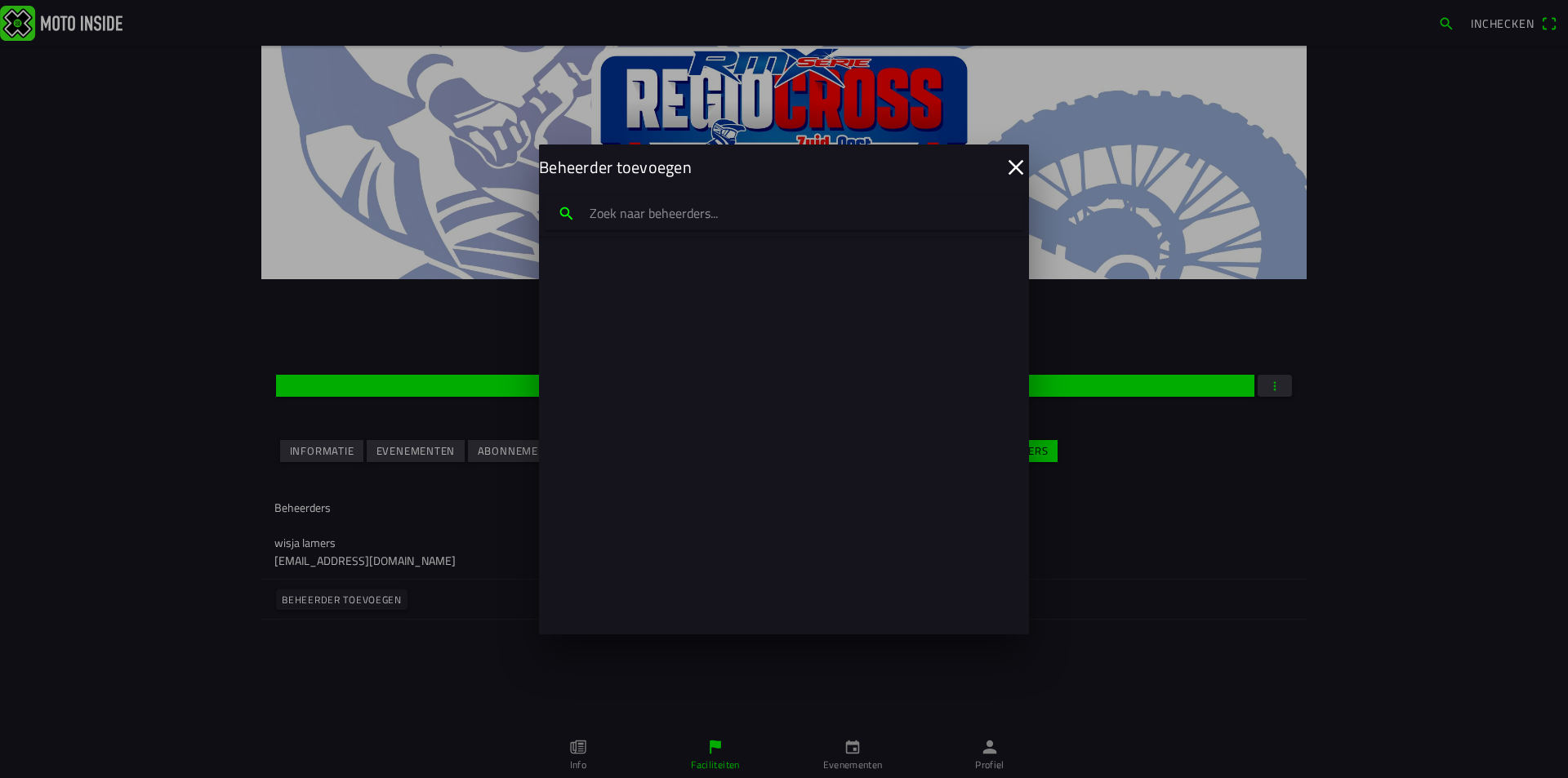
click at [633, 217] on input "search text" at bounding box center [784, 213] width 479 height 34
type input "info@mon"
click at [606, 269] on p "Beheerder MON" at bounding box center [783, 273] width 438 height 16
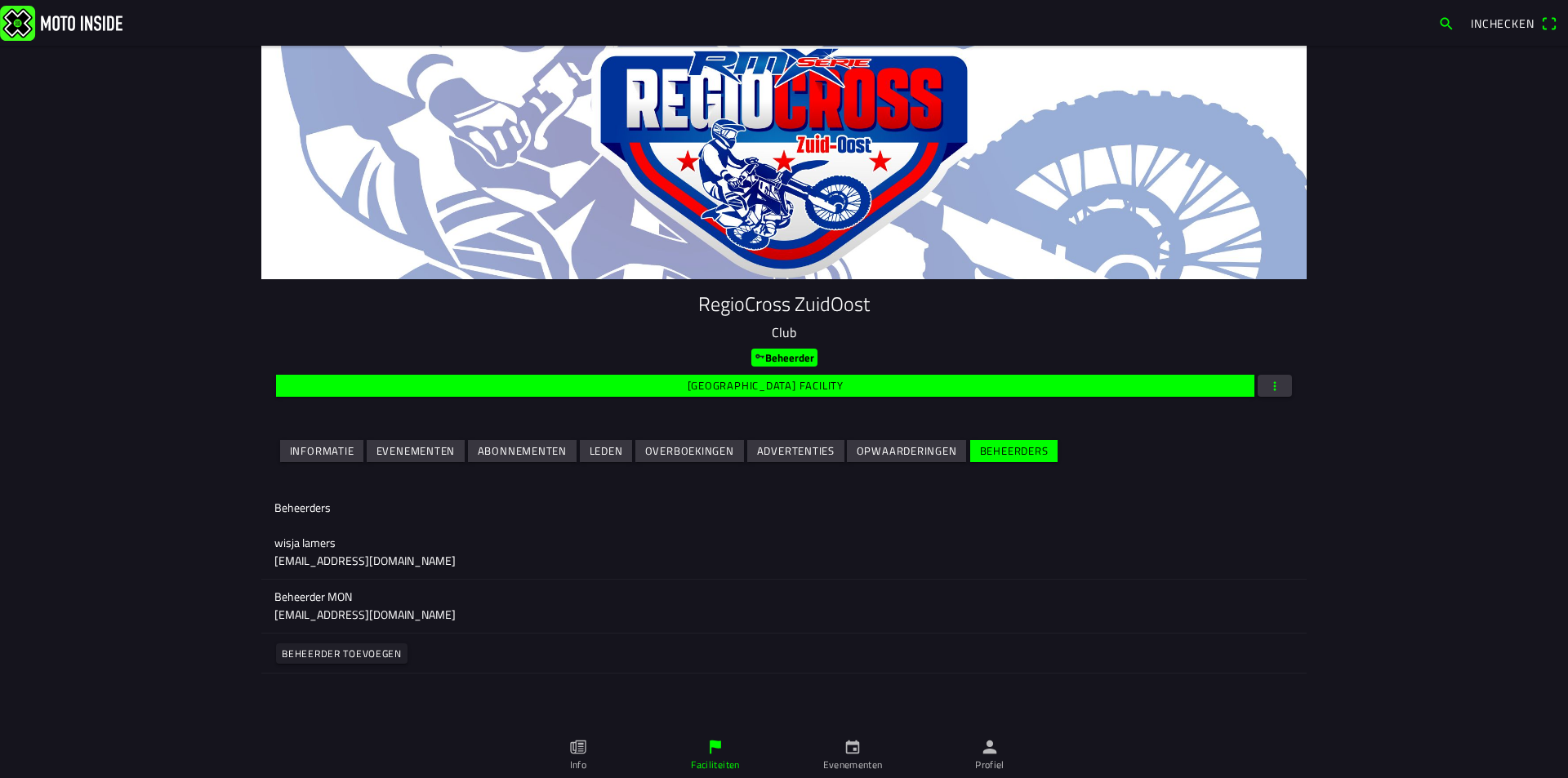
click at [0, 0] on slot "Opwaarderingen" at bounding box center [0, 0] width 0 height 0
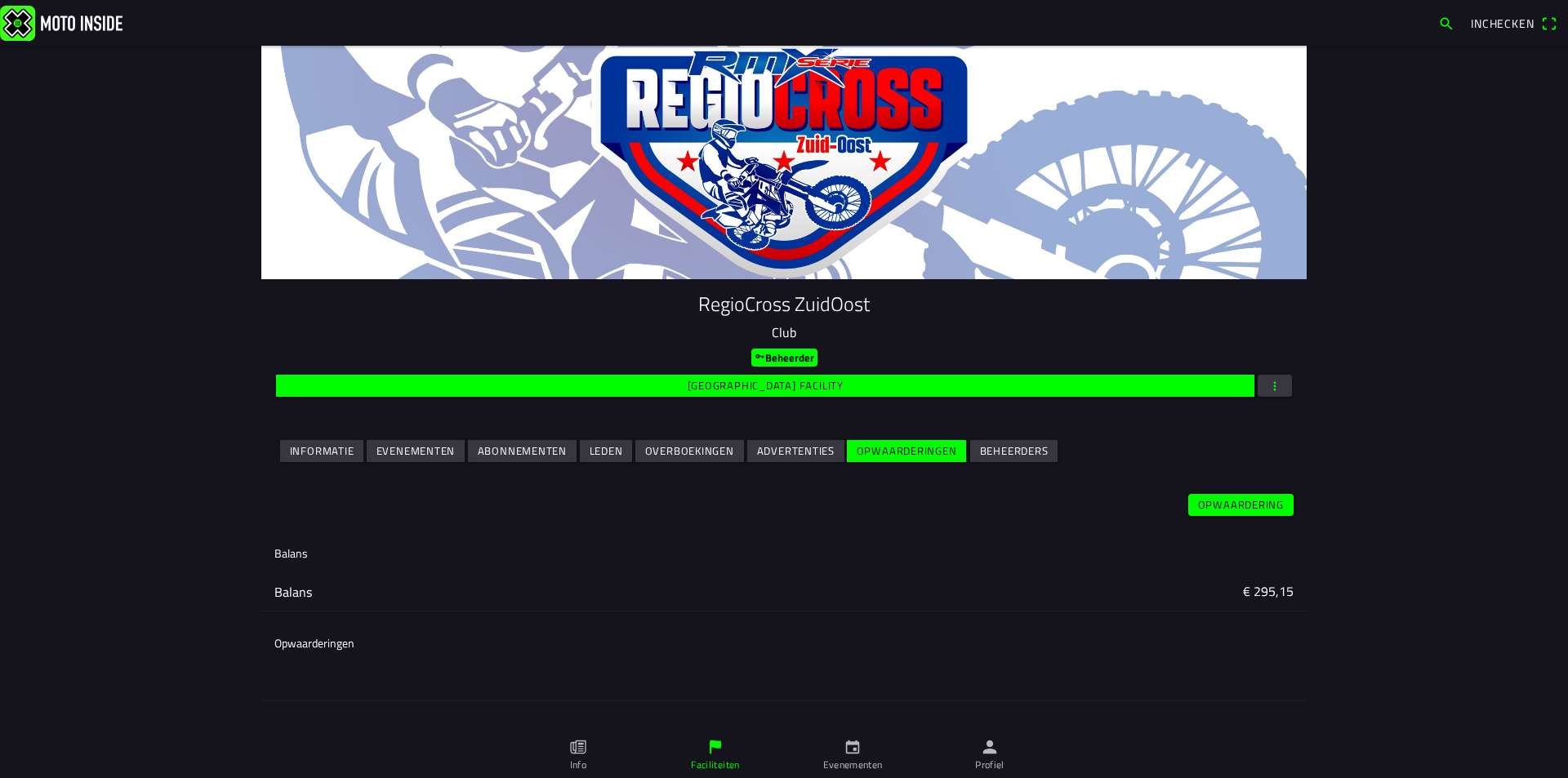
click at [0, 0] on slot "Advertenties" at bounding box center [0, 0] width 0 height 0
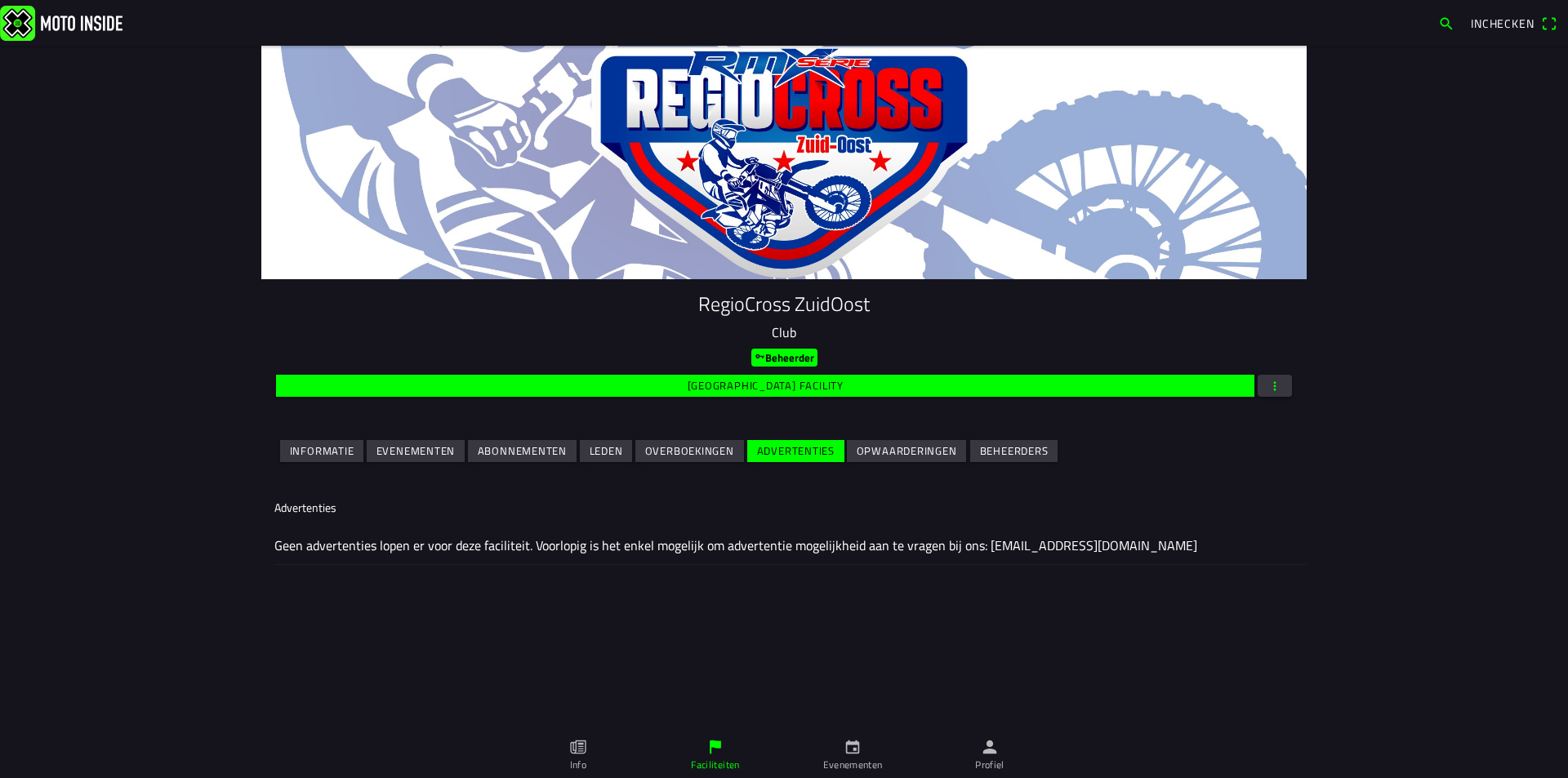
click at [0, 0] on slot "Overboekingen" at bounding box center [0, 0] width 0 height 0
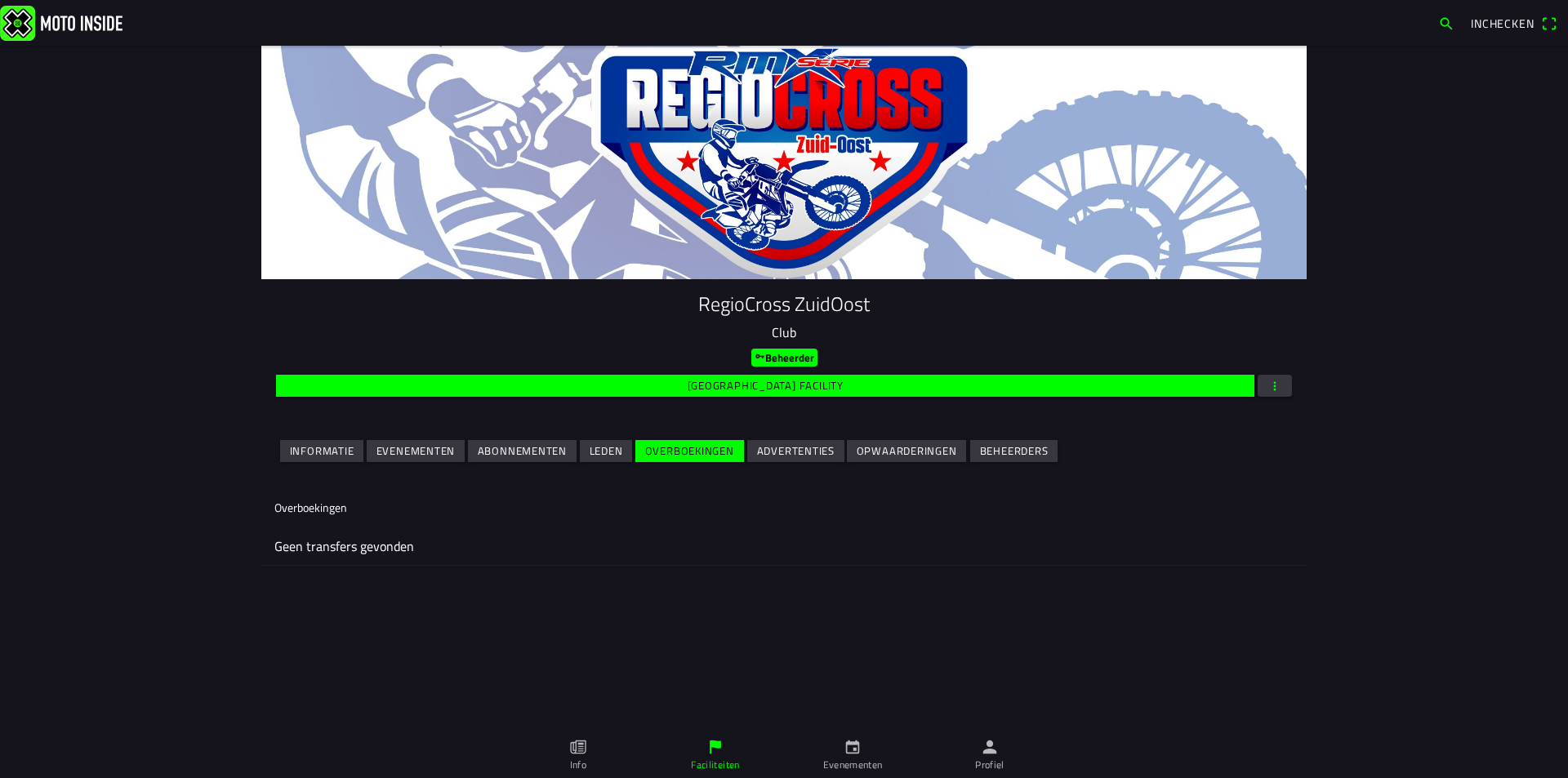
click at [0, 0] on slot "Leden" at bounding box center [0, 0] width 0 height 0
click at [0, 0] on slot "Abonnementen" at bounding box center [0, 0] width 0 height 0
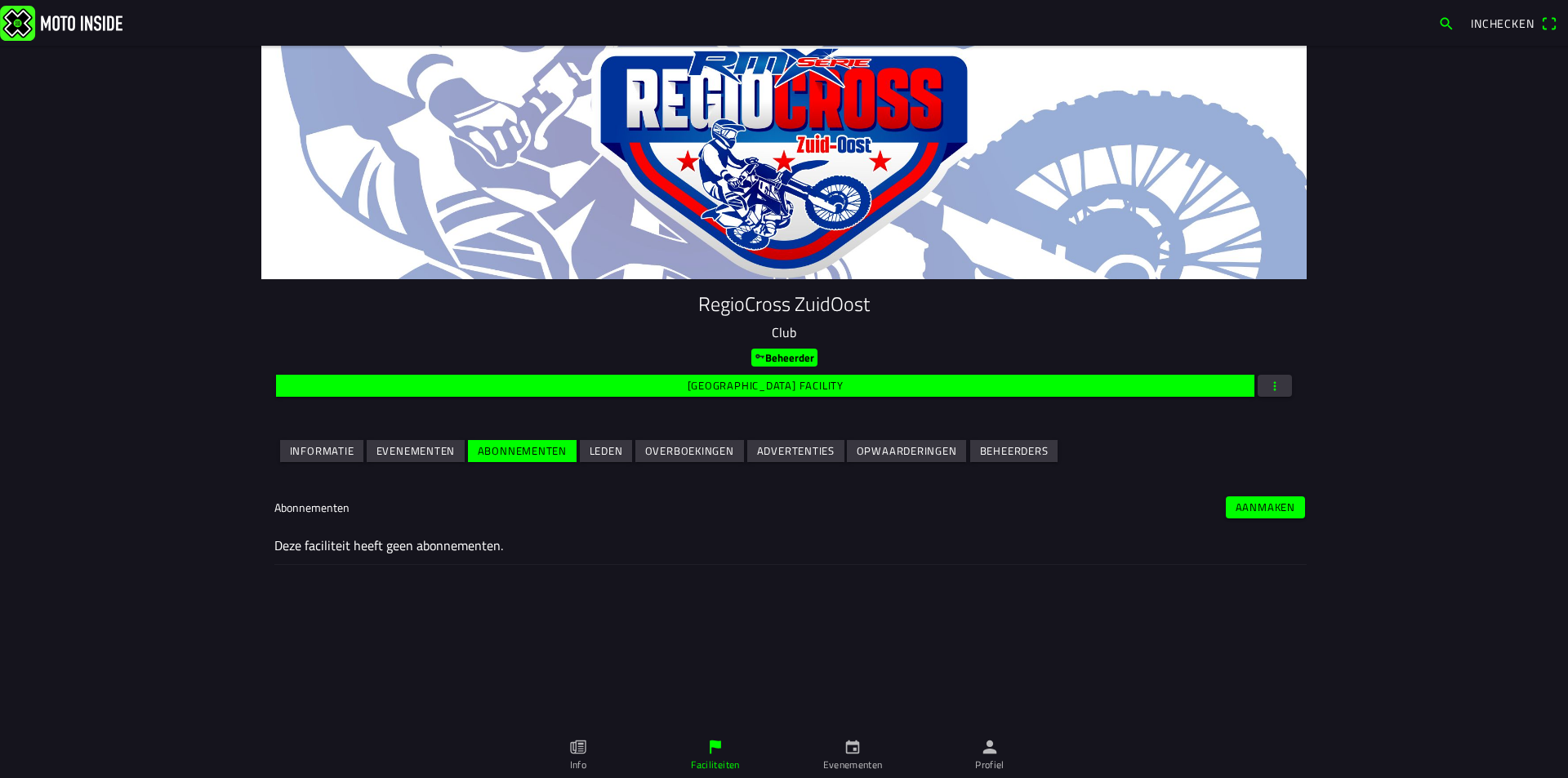
click at [0, 0] on slot "Evenementen" at bounding box center [0, 0] width 0 height 0
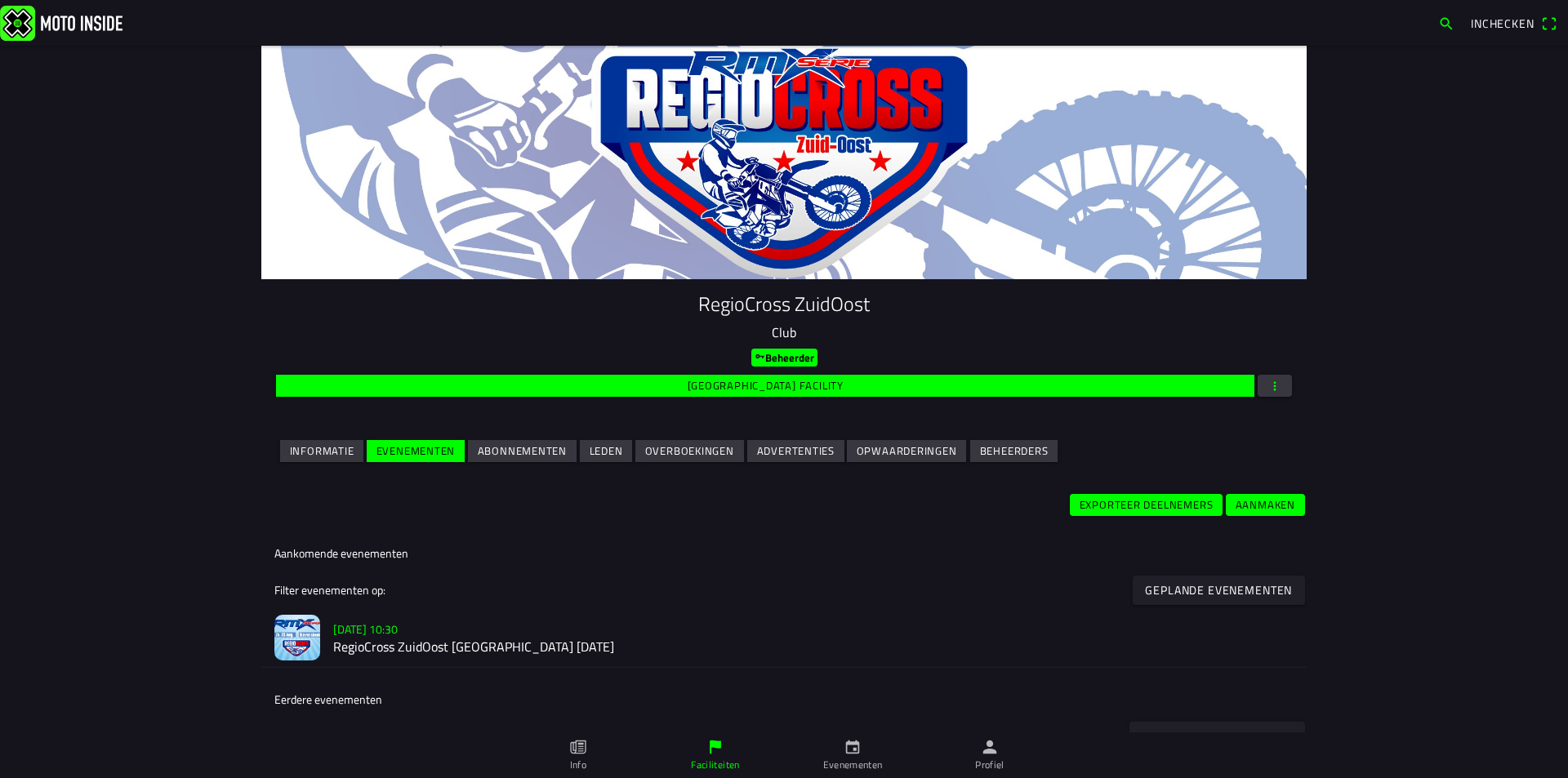
click at [773, 394] on span "[GEOGRAPHIC_DATA] facility" at bounding box center [765, 386] width 959 height 22
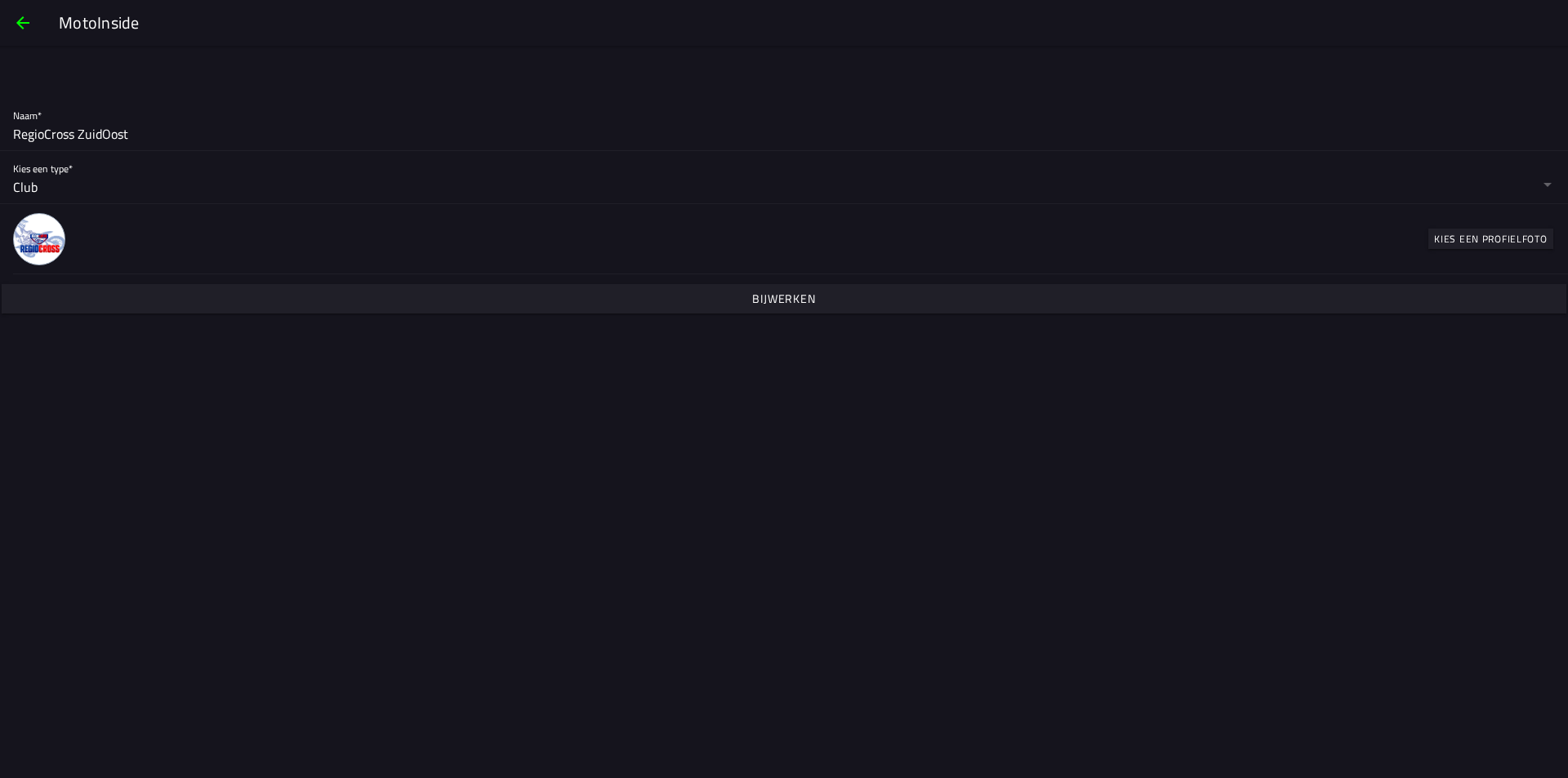
click at [0, 0] on slot "Bijwerken" at bounding box center [0, 0] width 0 height 0
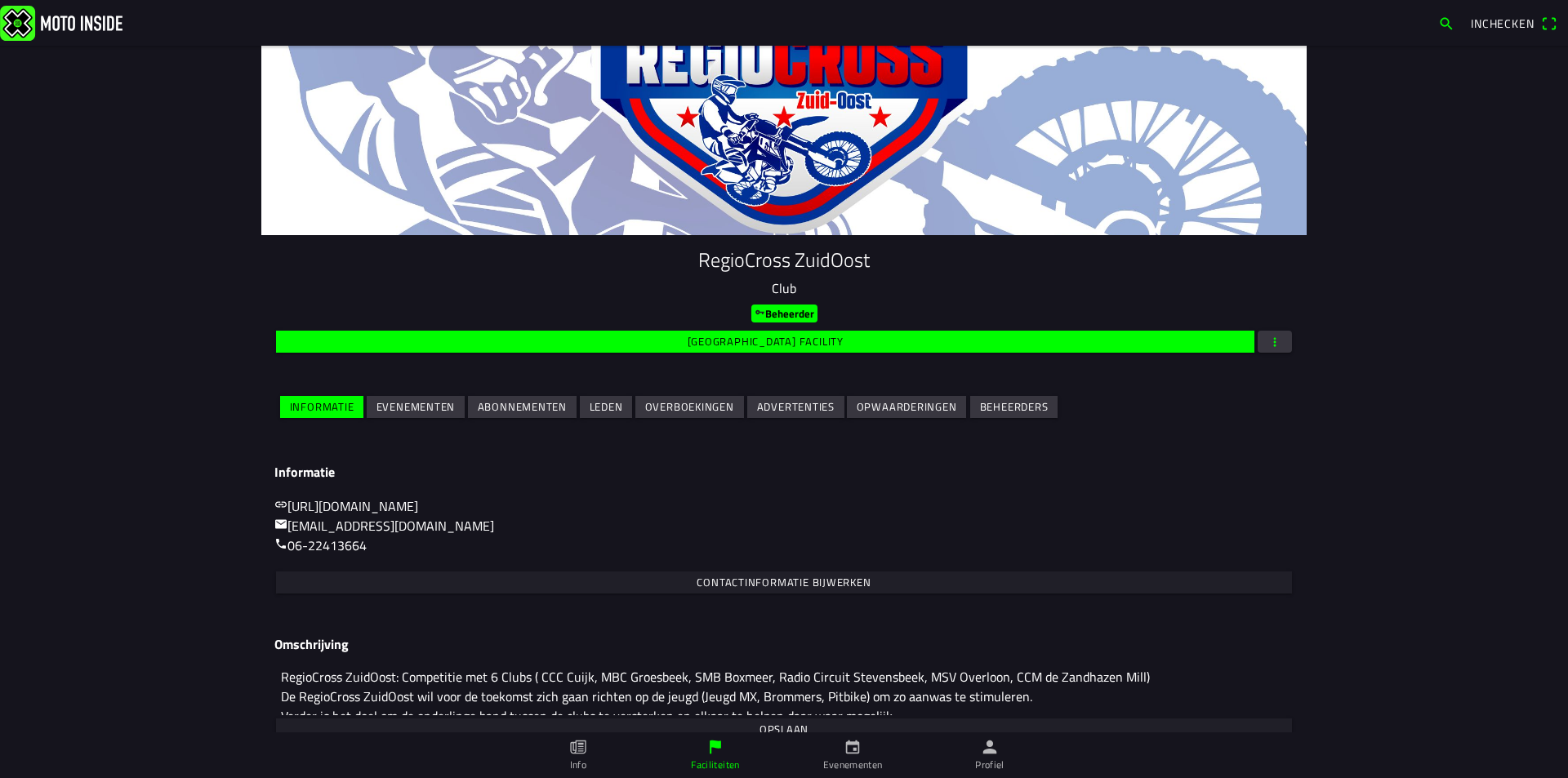
scroll to position [69, 0]
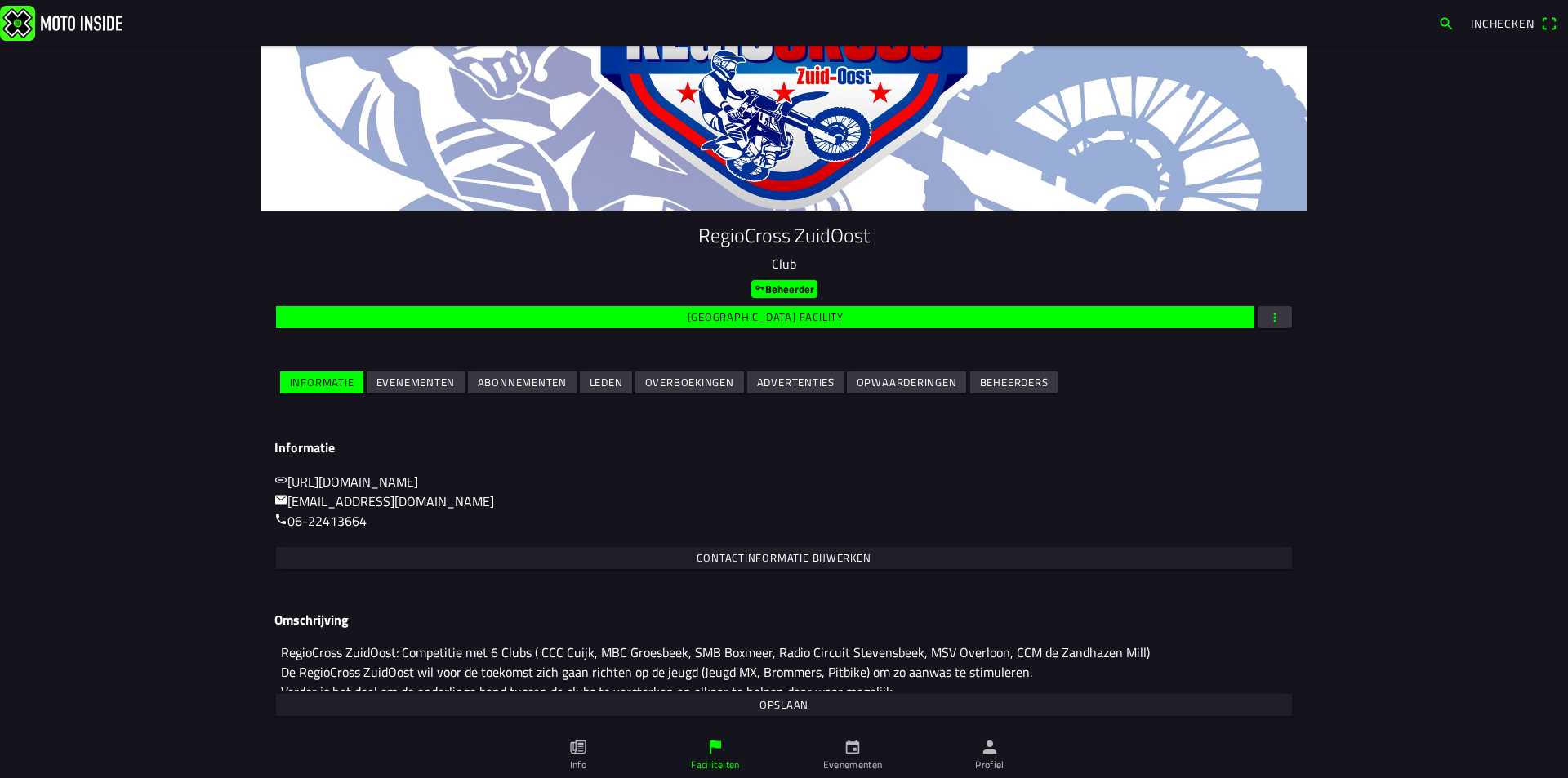
click at [0, 0] on slot "Beheerders" at bounding box center [0, 0] width 0 height 0
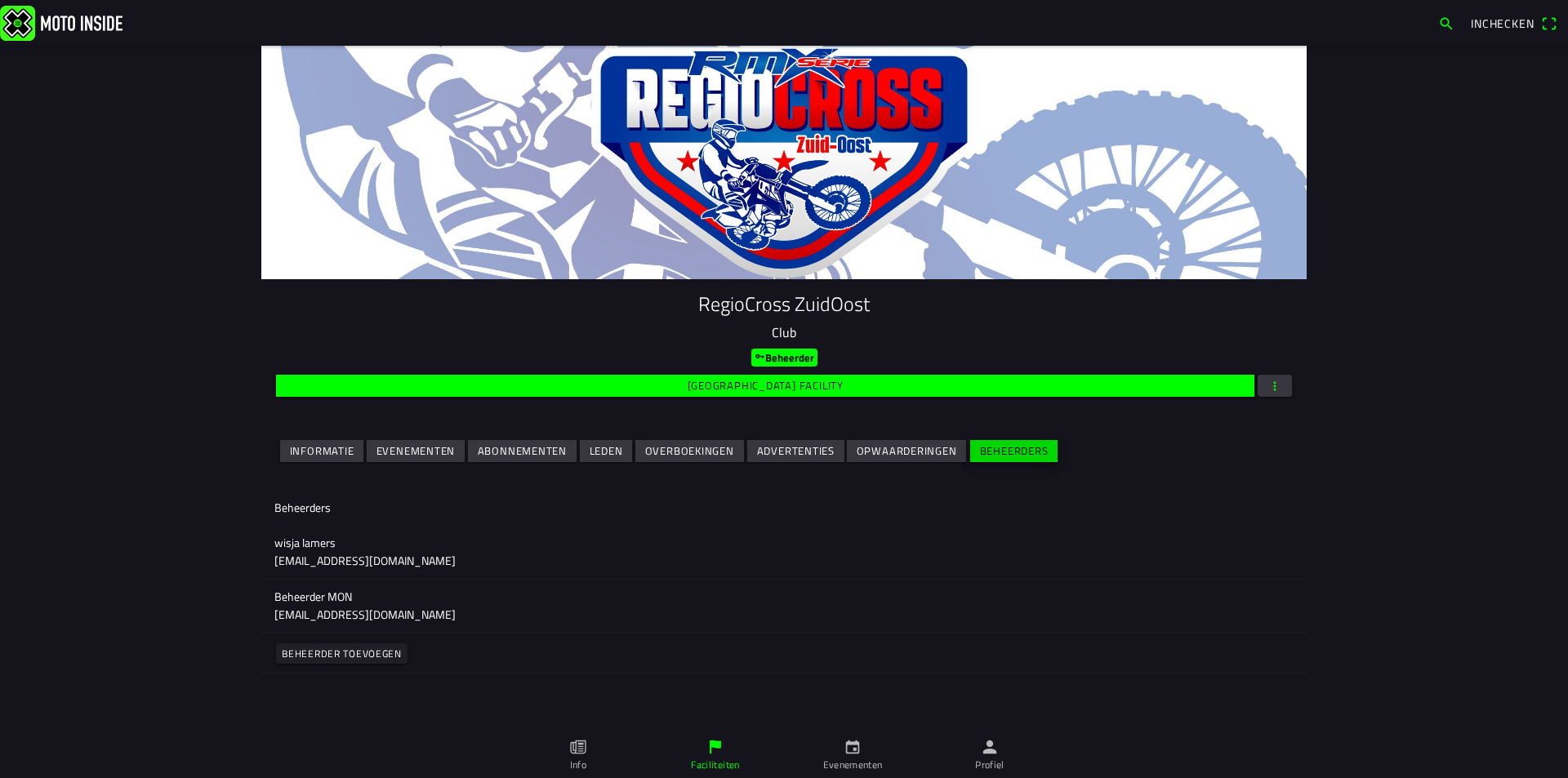
scroll to position [0, 0]
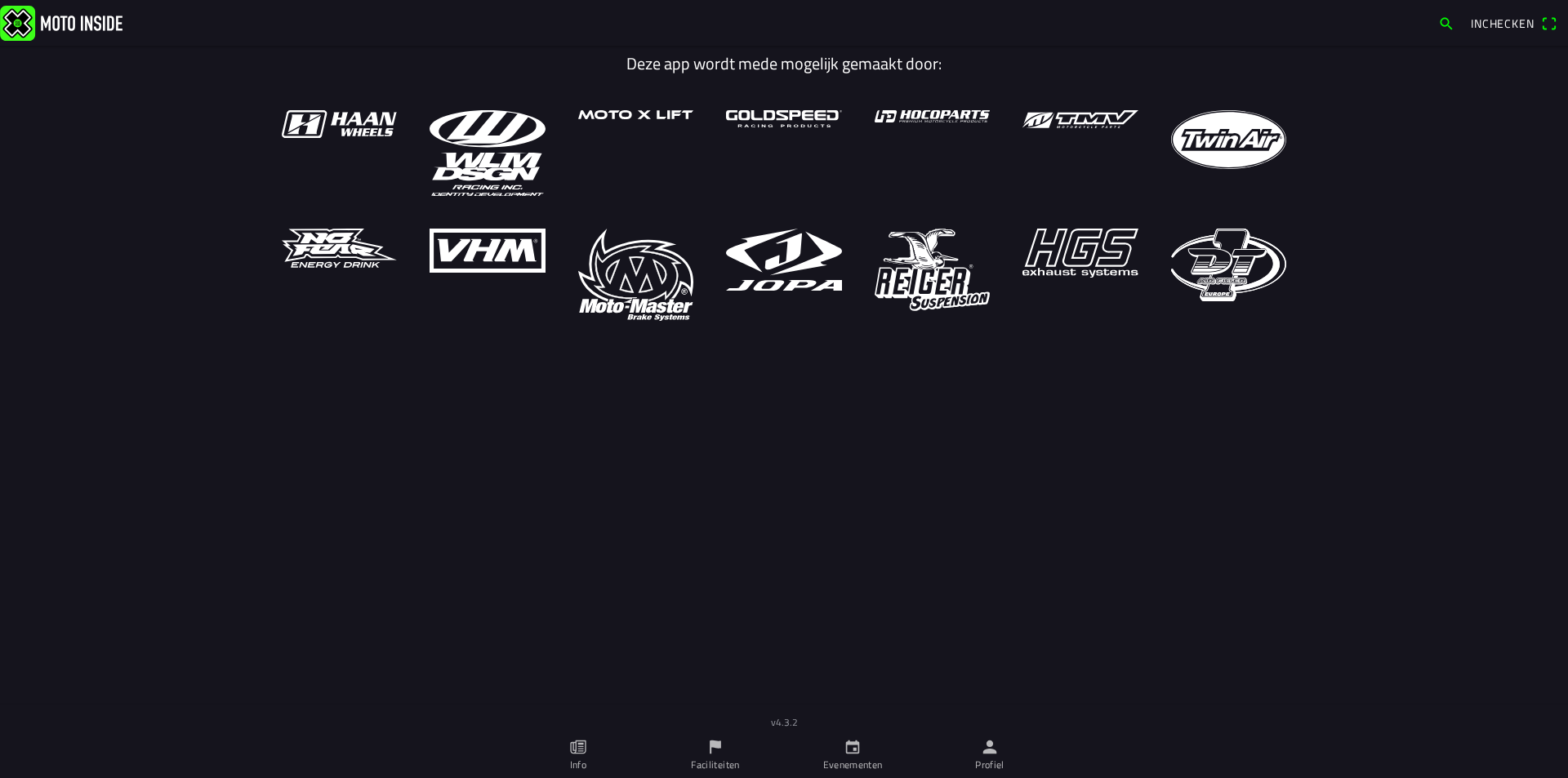
click at [715, 750] on ion-label "Faciliteiten" at bounding box center [715, 765] width 48 height 14
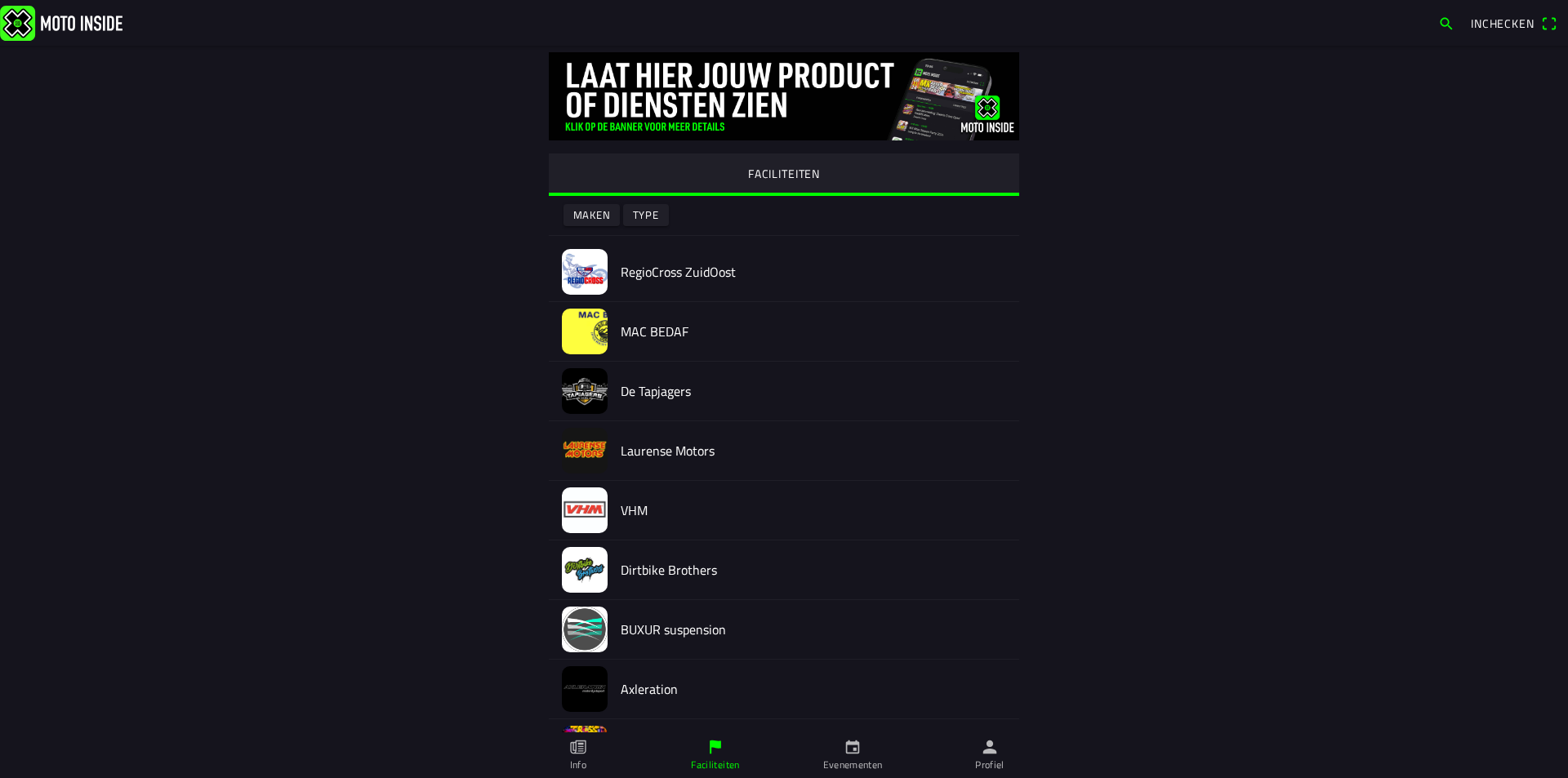
click at [667, 270] on h2 "RegioCross ZuidOost" at bounding box center [813, 272] width 386 height 15
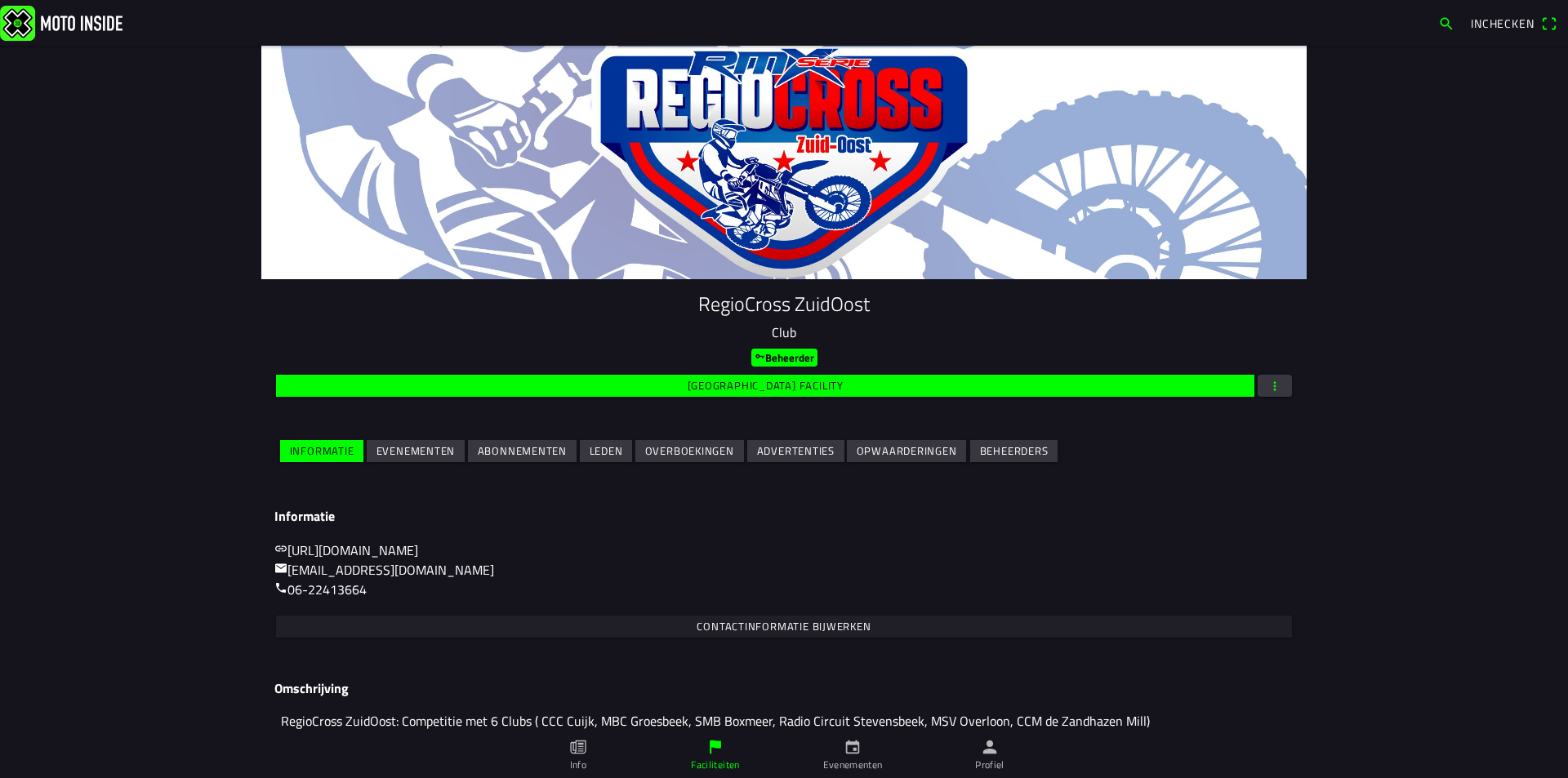
click at [0, 0] on slot "Evenementen" at bounding box center [0, 0] width 0 height 0
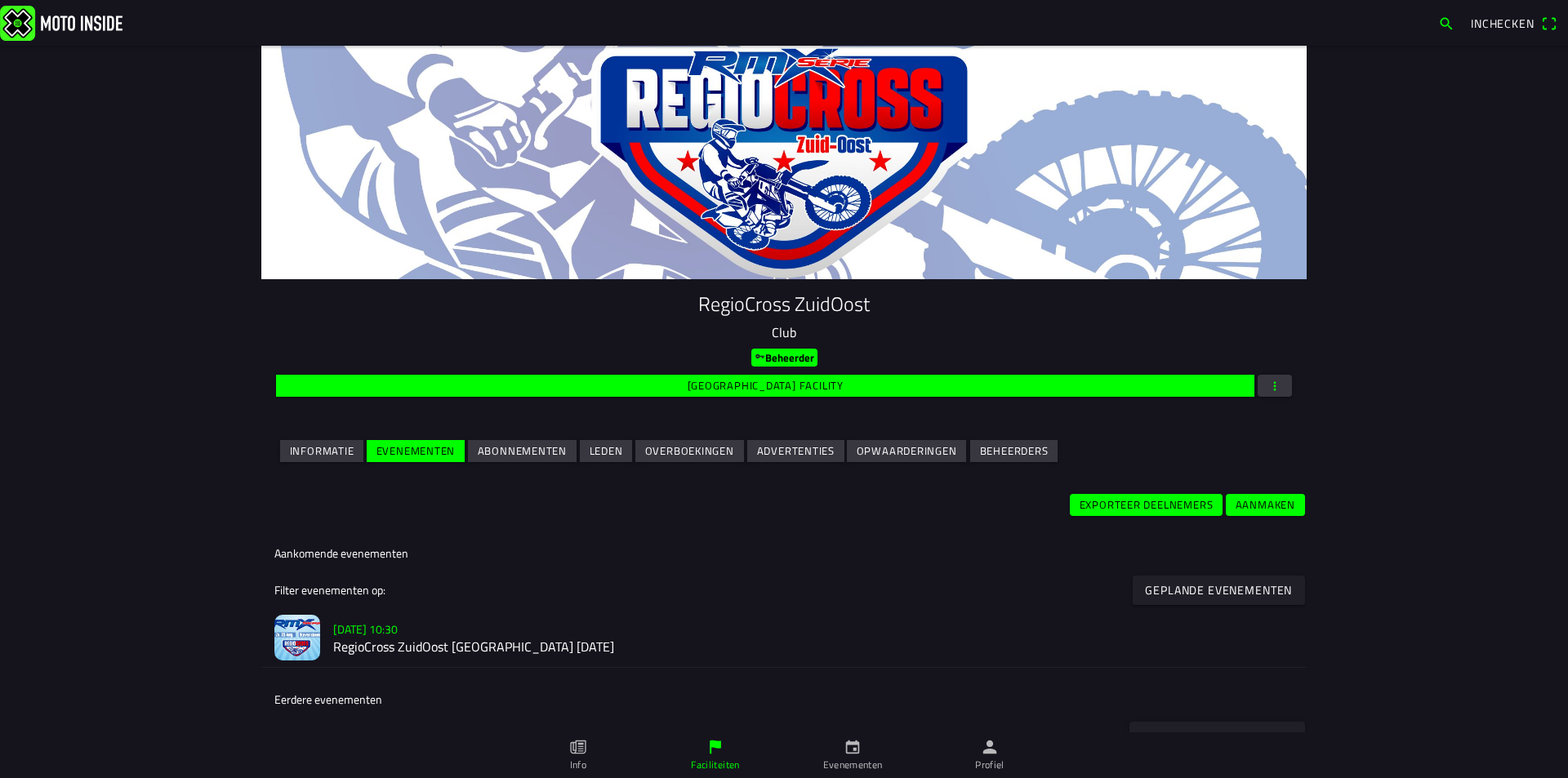
click at [469, 649] on h2 "RegioCross ZuidOost [GEOGRAPHIC_DATA] [DATE]" at bounding box center [813, 647] width 960 height 15
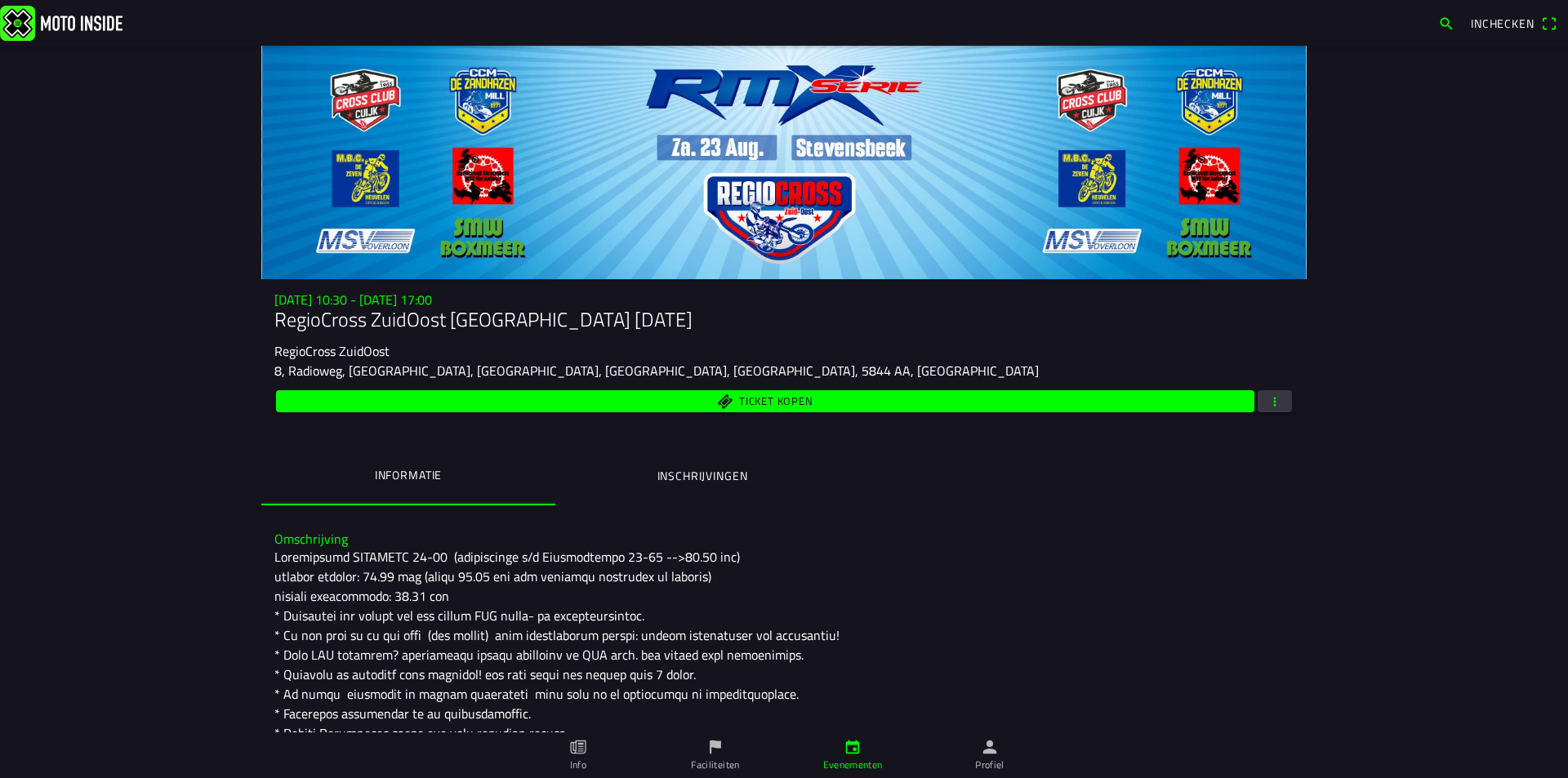
click at [1213, 397] on span "Ticket kopen" at bounding box center [765, 401] width 959 height 22
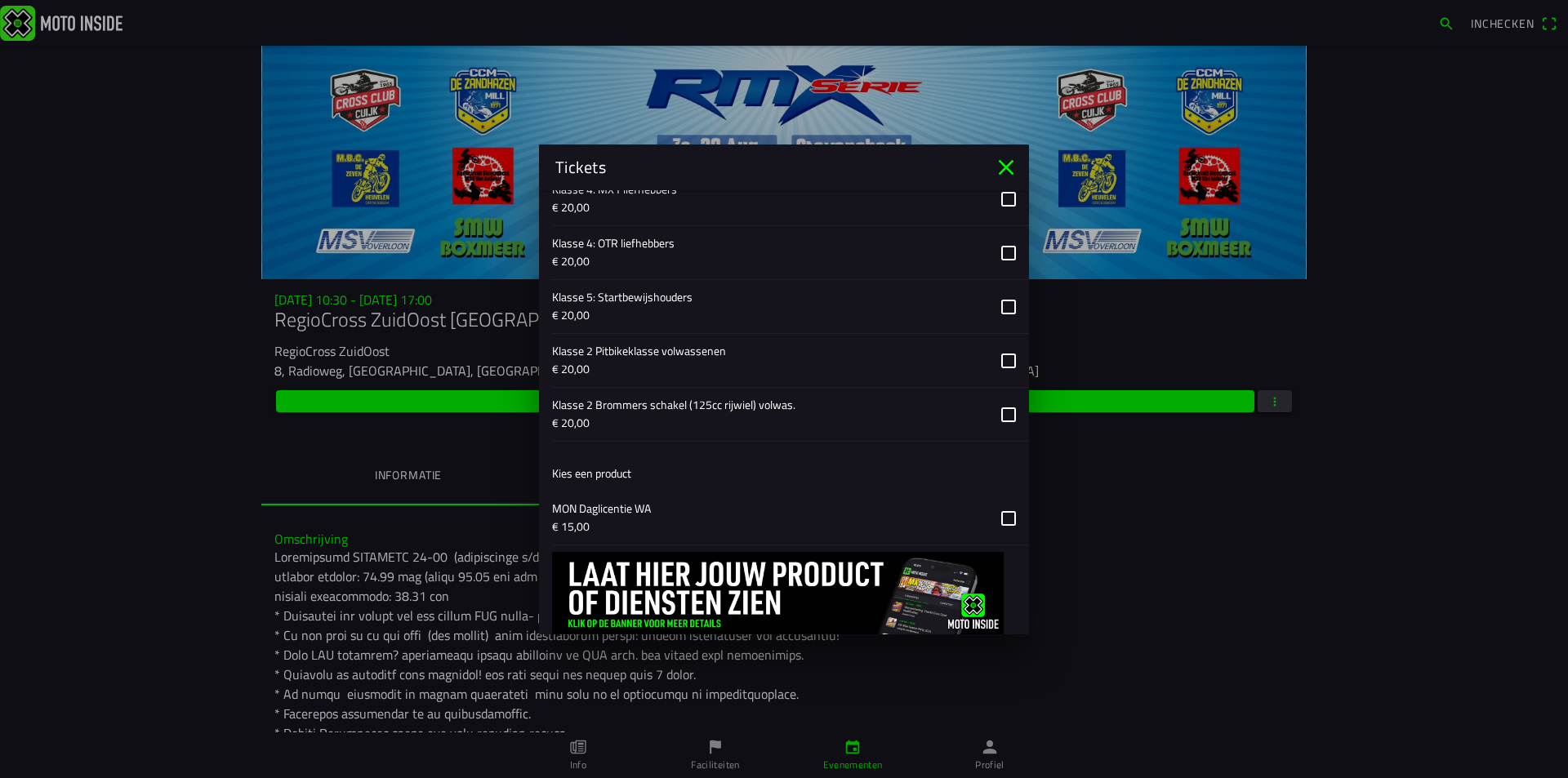
scroll to position [1284, 0]
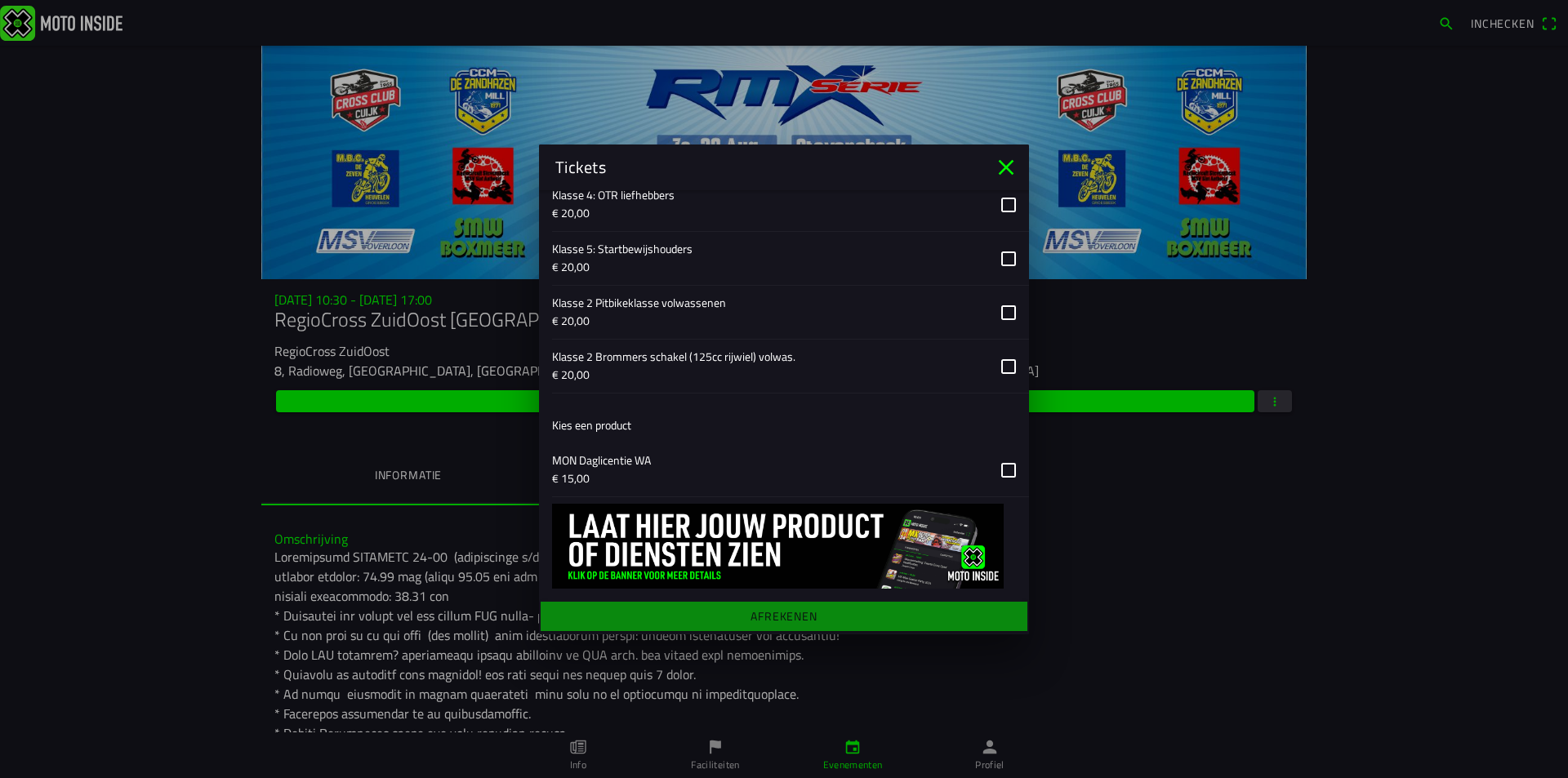
click at [992, 470] on button "button" at bounding box center [790, 469] width 477 height 53
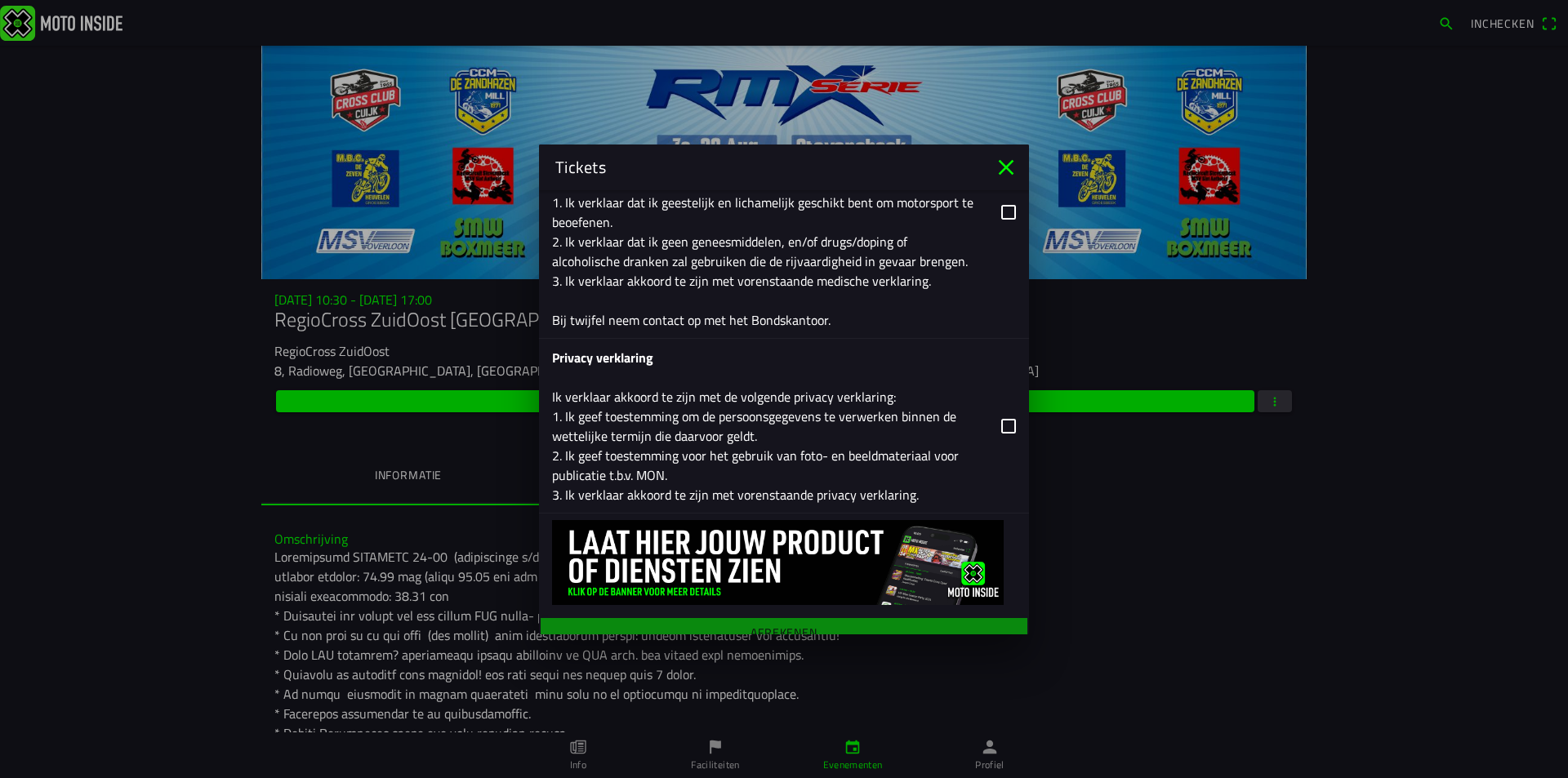
scroll to position [2719, 0]
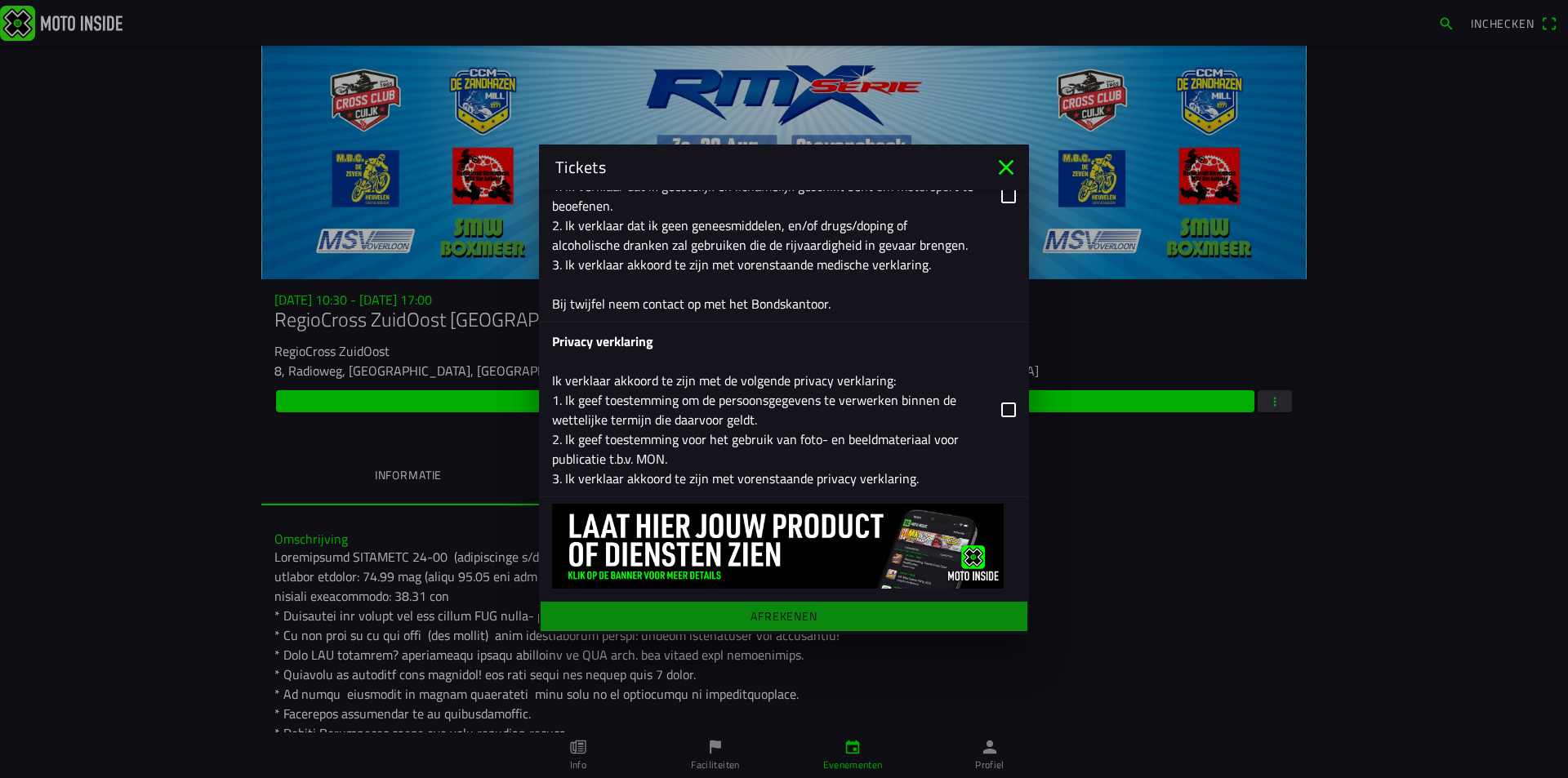
click at [1003, 163] on icon "close" at bounding box center [1005, 167] width 26 height 26
